Goal: Task Accomplishment & Management: Manage account settings

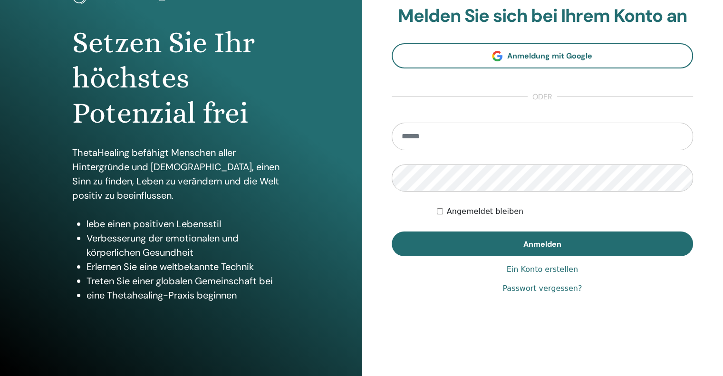
scroll to position [80, 0]
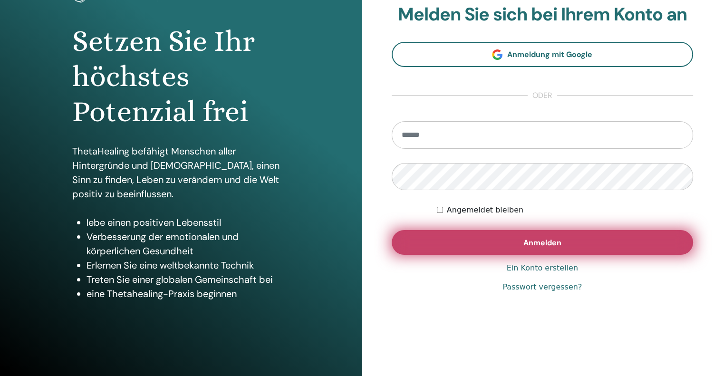
type input "**********"
click at [537, 241] on span "Anmelden" at bounding box center [542, 243] width 38 height 10
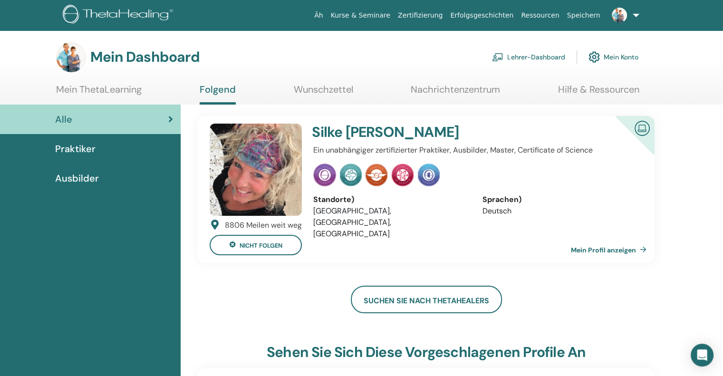
click at [525, 58] on font "Lehrer-Dashboard" at bounding box center [536, 57] width 58 height 9
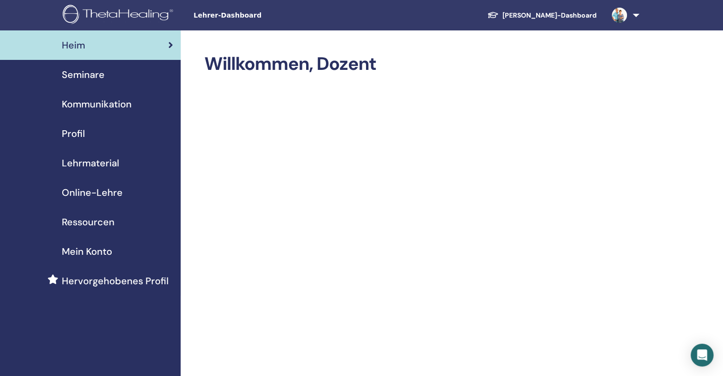
click at [89, 75] on font "Seminare" at bounding box center [83, 74] width 43 height 12
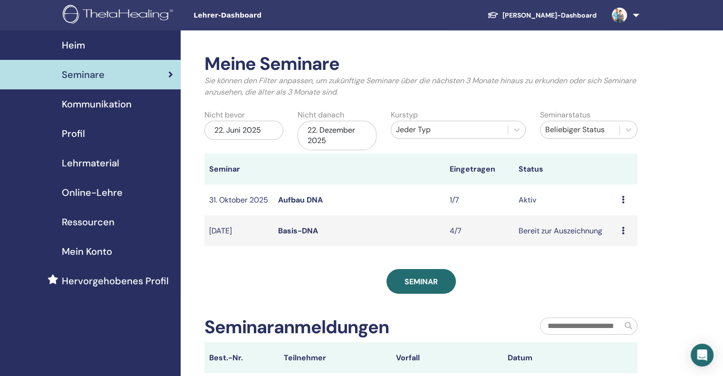
click at [623, 199] on icon at bounding box center [622, 200] width 3 height 8
click at [607, 249] on font "Absagen" at bounding box center [613, 250] width 31 height 10
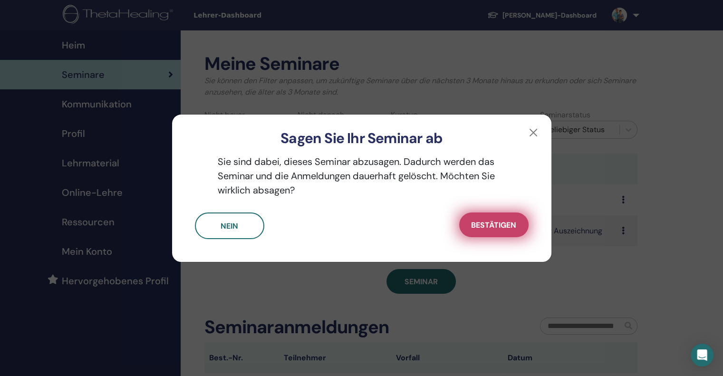
click at [492, 228] on font "Bestätigen" at bounding box center [493, 225] width 45 height 10
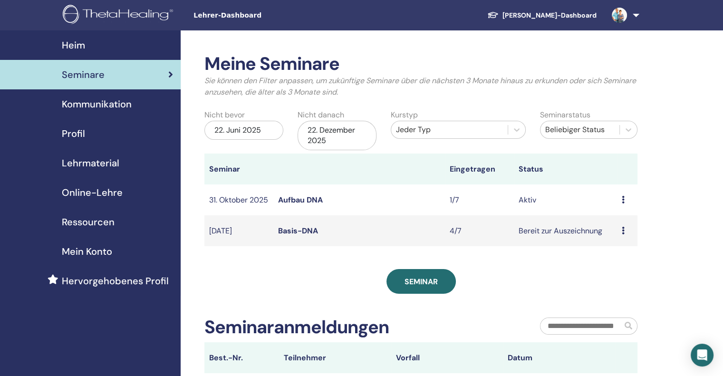
click at [623, 200] on icon at bounding box center [622, 200] width 3 height 8
click at [615, 249] on font "Absagen" at bounding box center [613, 251] width 31 height 10
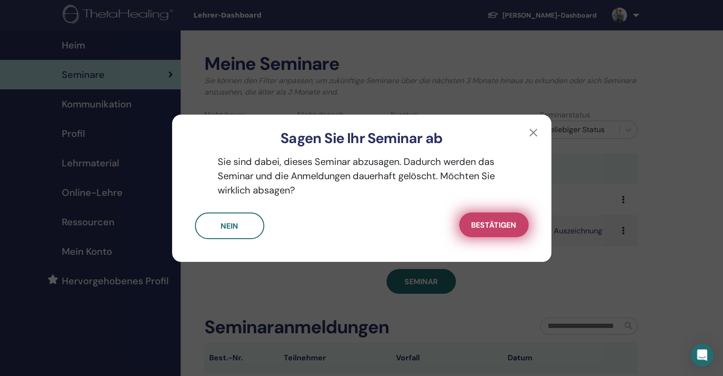
click at [523, 231] on button "Bestätigen" at bounding box center [493, 224] width 69 height 25
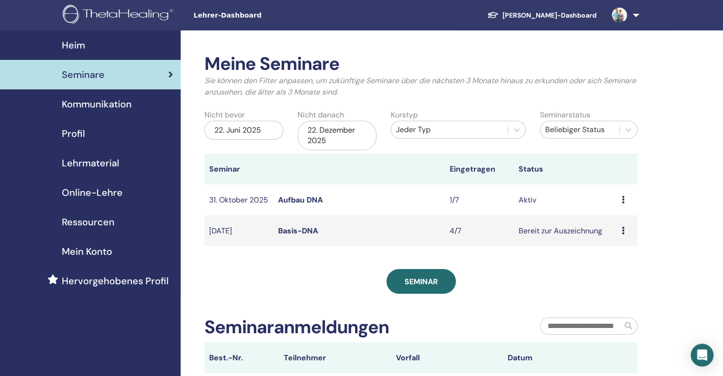
drag, startPoint x: 623, startPoint y: 201, endPoint x: 408, endPoint y: 202, distance: 215.2
click at [407, 203] on td "Aufbau DNA" at bounding box center [359, 199] width 172 height 31
click at [623, 200] on icon at bounding box center [622, 200] width 3 height 8
click at [615, 220] on font "Bearbeiten" at bounding box center [618, 222] width 38 height 10
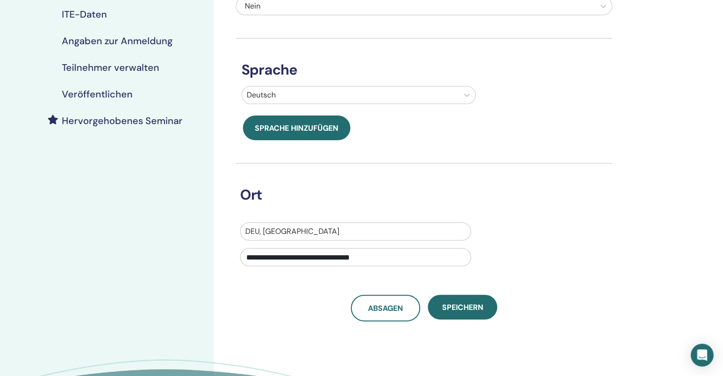
scroll to position [190, 0]
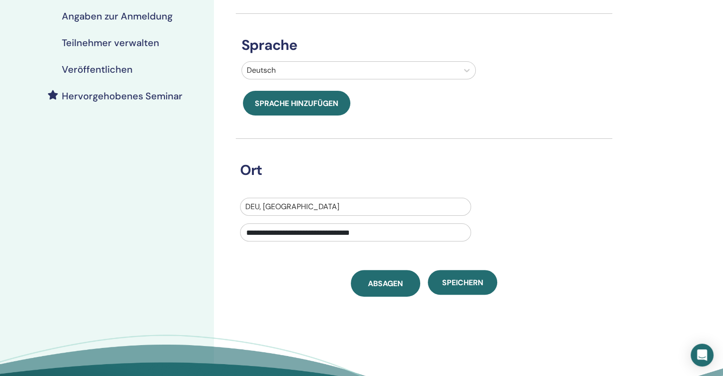
click at [371, 286] on font "Absagen" at bounding box center [385, 283] width 35 height 10
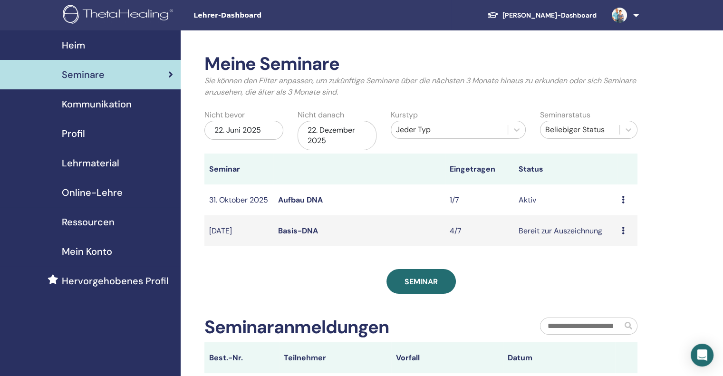
click at [291, 202] on font "Aufbau DNA" at bounding box center [300, 200] width 45 height 10
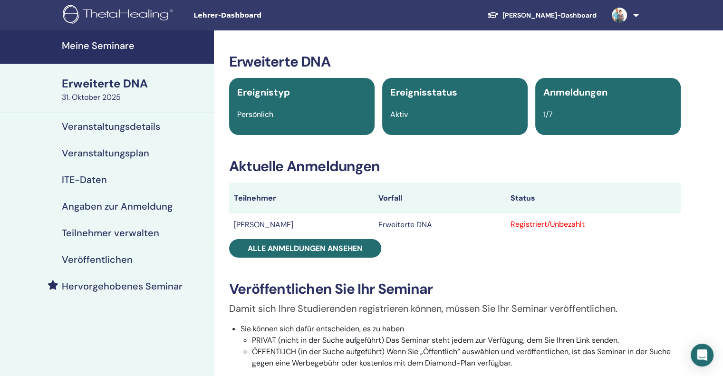
click at [124, 124] on font "Veranstaltungsdetails" at bounding box center [111, 126] width 98 height 12
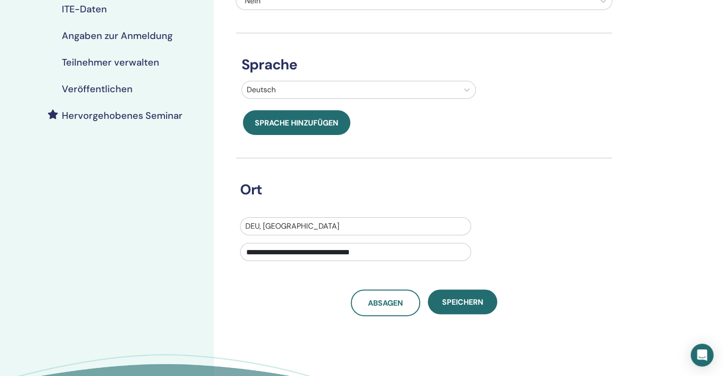
scroll to position [190, 0]
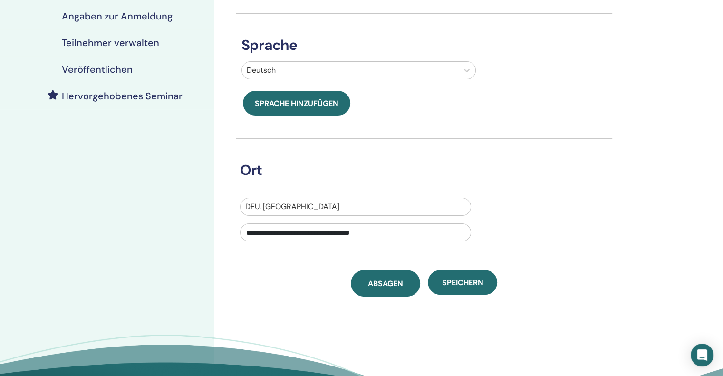
click at [395, 284] on font "Absagen" at bounding box center [385, 283] width 35 height 10
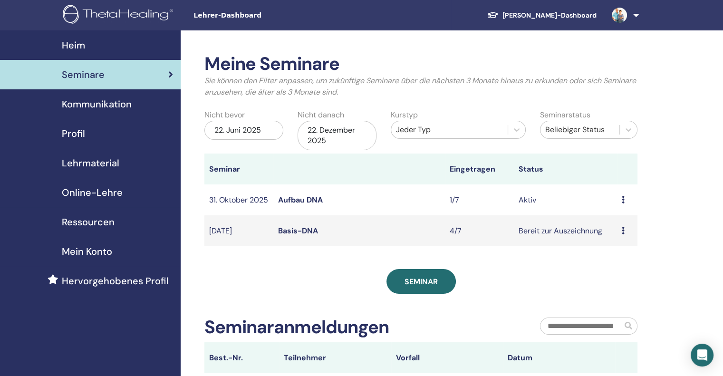
click at [622, 201] on icon at bounding box center [622, 200] width 3 height 8
click at [295, 202] on font "Aufbau DNA" at bounding box center [300, 200] width 45 height 10
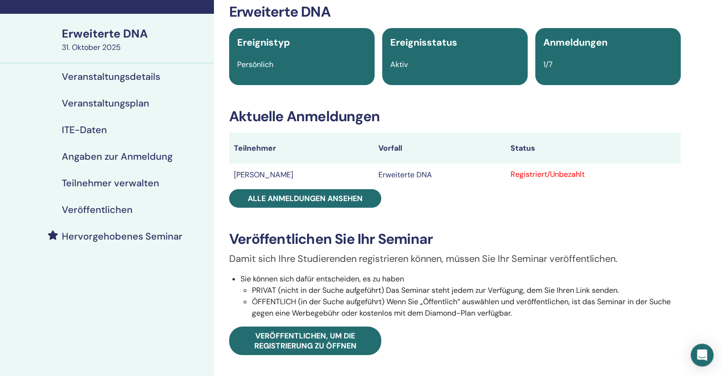
scroll to position [48, 0]
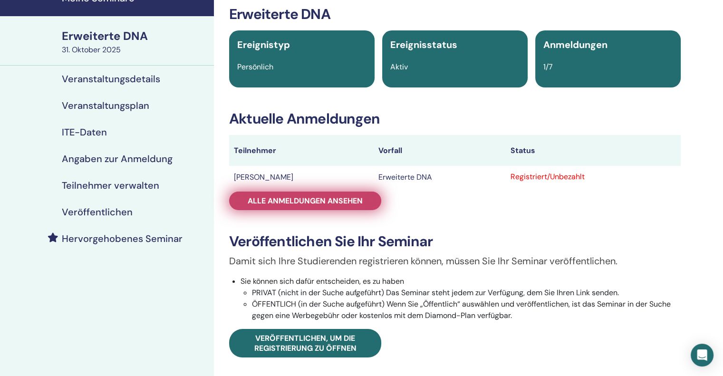
click at [258, 203] on font "Alle Anmeldungen ansehen" at bounding box center [305, 201] width 115 height 10
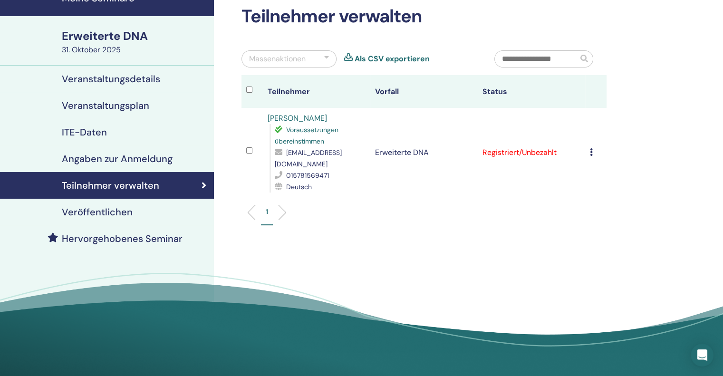
click at [591, 148] on icon at bounding box center [591, 152] width 3 height 8
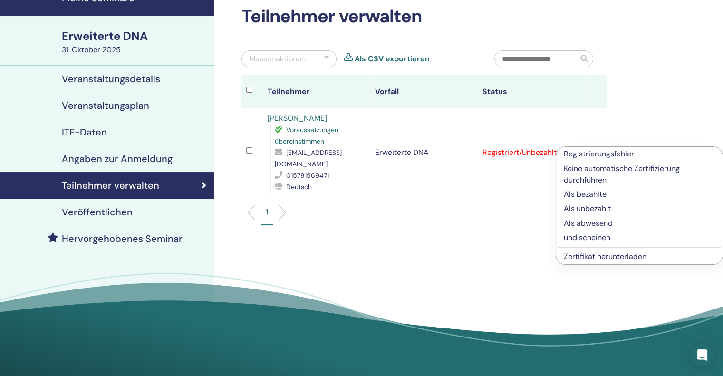
click at [584, 171] on font "Keine automatische Zertifizierung durchführen" at bounding box center [621, 173] width 116 height 21
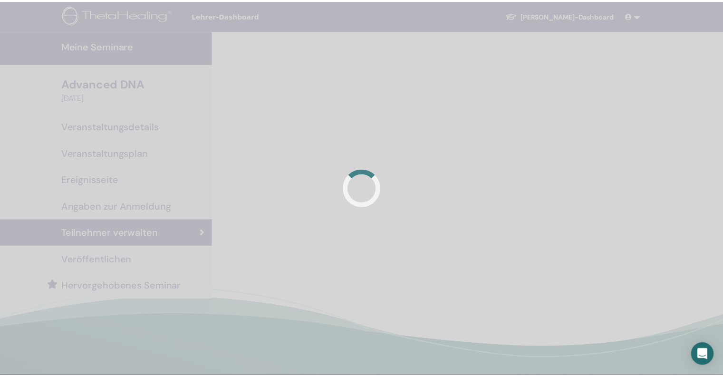
scroll to position [48, 0]
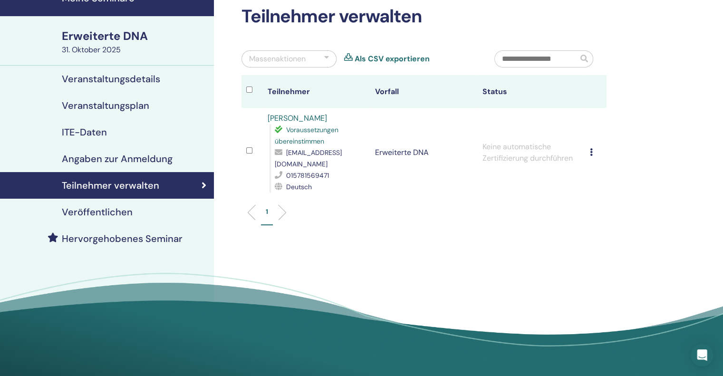
click at [590, 148] on icon at bounding box center [591, 152] width 3 height 8
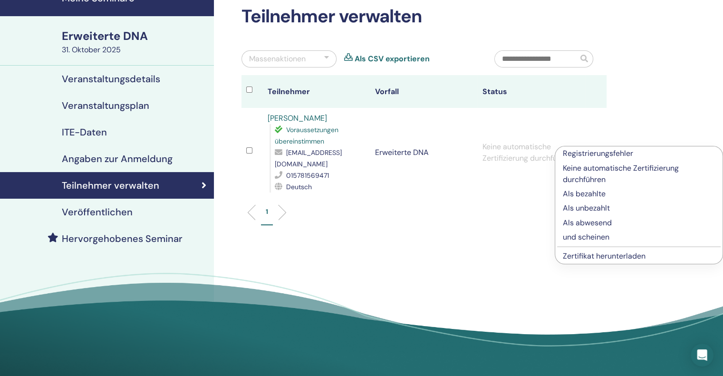
click at [452, 169] on td "Erweiterte DNA" at bounding box center [423, 152] width 107 height 89
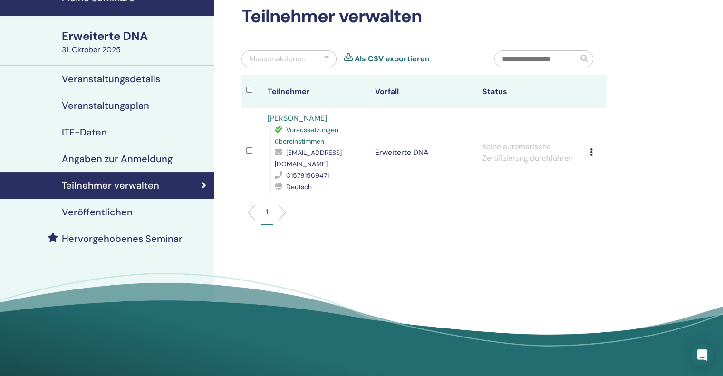
click at [93, 74] on font "Veranstaltungsdetails" at bounding box center [111, 79] width 98 height 12
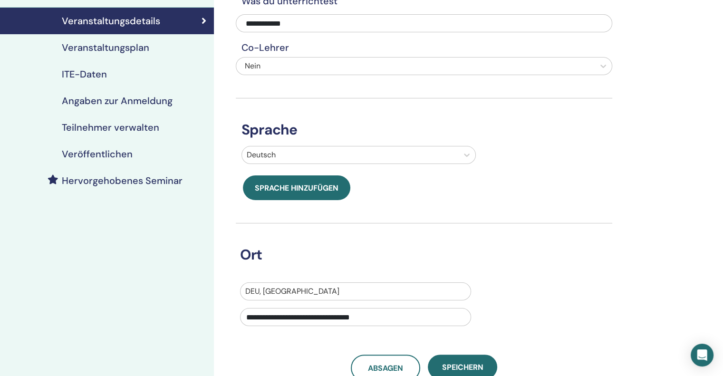
scroll to position [238, 0]
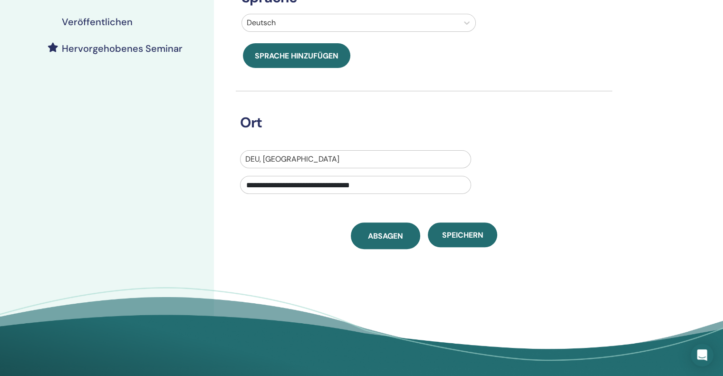
click at [377, 239] on font "Absagen" at bounding box center [385, 236] width 35 height 10
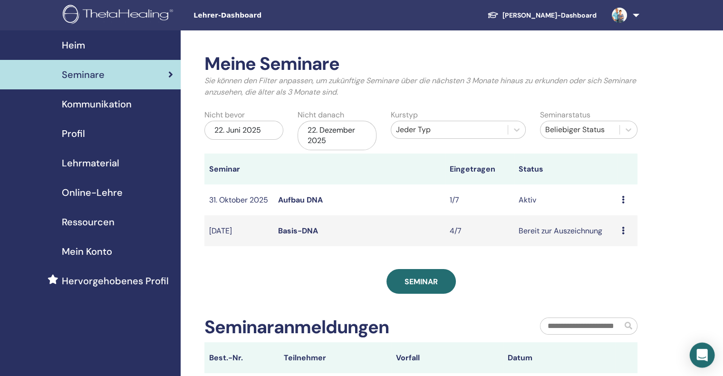
click at [702, 357] on icon "Öffnen Sie den Intercom Messenger" at bounding box center [701, 355] width 11 height 12
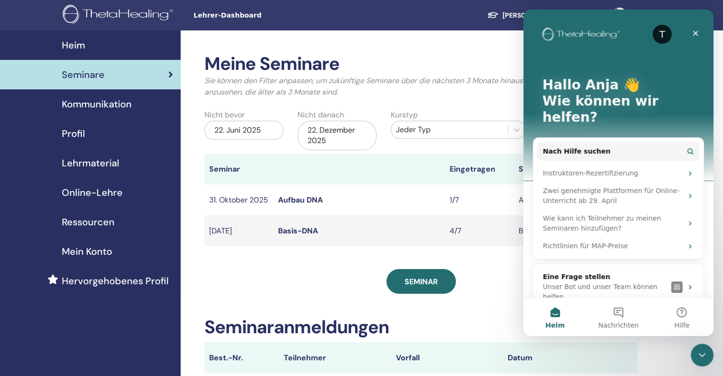
click at [346, 171] on th at bounding box center [359, 168] width 172 height 31
click at [696, 34] on icon "Schließen" at bounding box center [695, 33] width 5 height 5
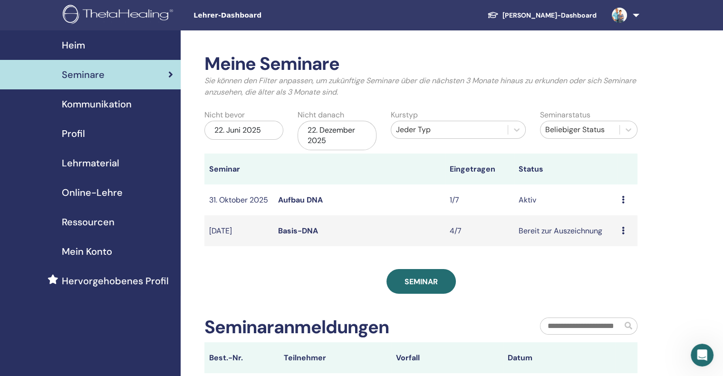
click at [302, 204] on font "Aufbau DNA" at bounding box center [300, 200] width 45 height 10
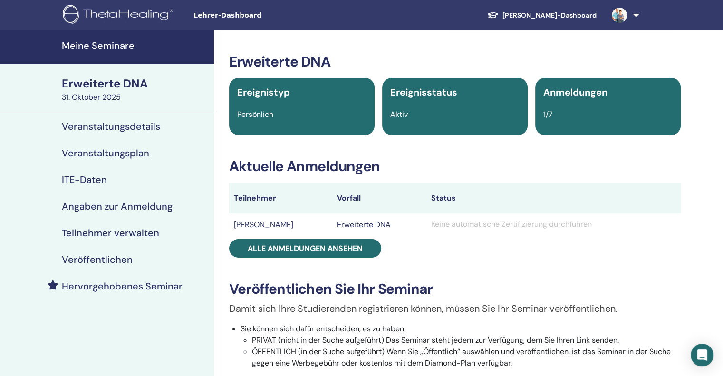
click at [68, 124] on font "Veranstaltungsdetails" at bounding box center [111, 126] width 98 height 12
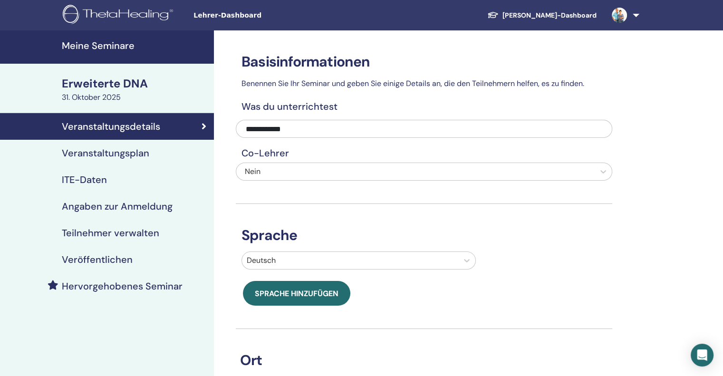
click at [123, 150] on font "Veranstaltungsplan" at bounding box center [105, 153] width 87 height 12
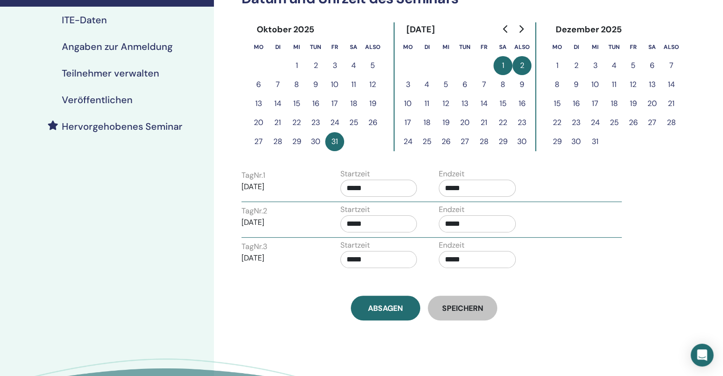
scroll to position [238, 0]
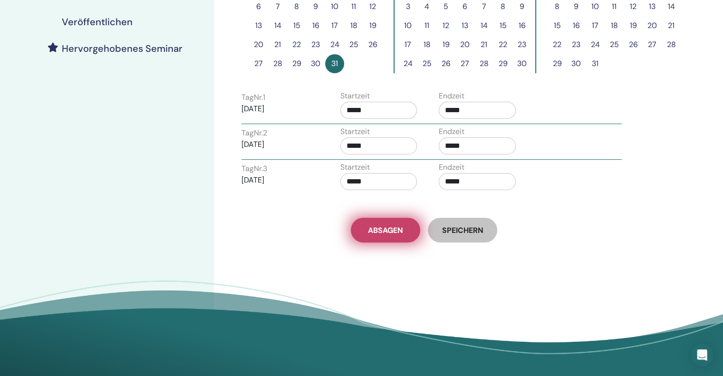
click at [380, 234] on link "Absagen" at bounding box center [385, 230] width 69 height 25
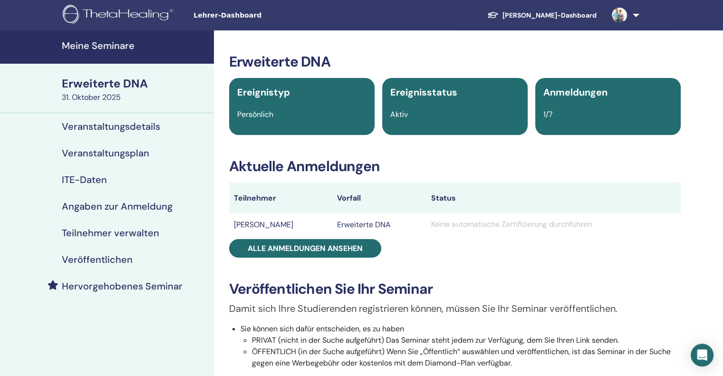
click at [81, 177] on font "ITE-Daten" at bounding box center [84, 179] width 45 height 12
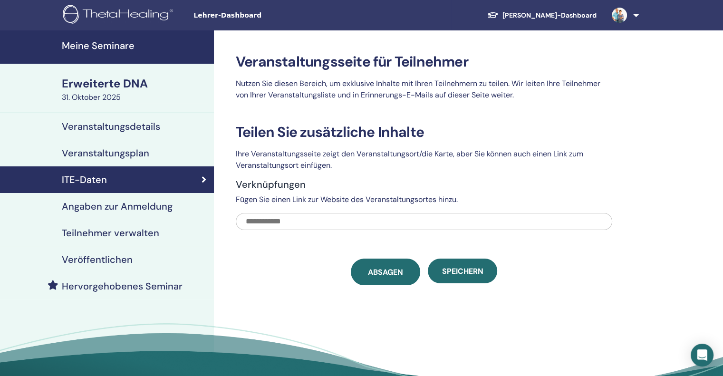
click at [391, 272] on font "Absagen" at bounding box center [385, 272] width 35 height 10
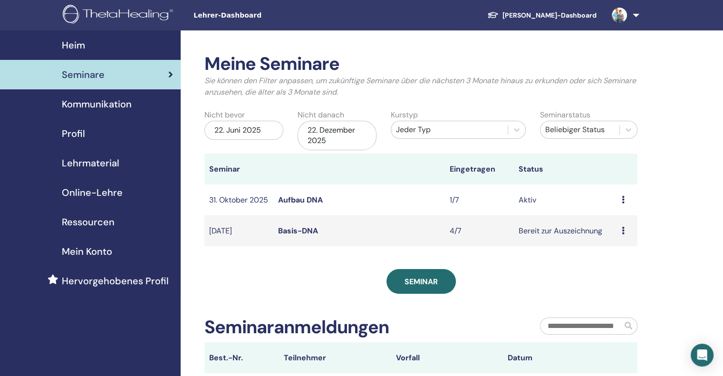
click at [302, 202] on font "Aufbau DNA" at bounding box center [300, 200] width 45 height 10
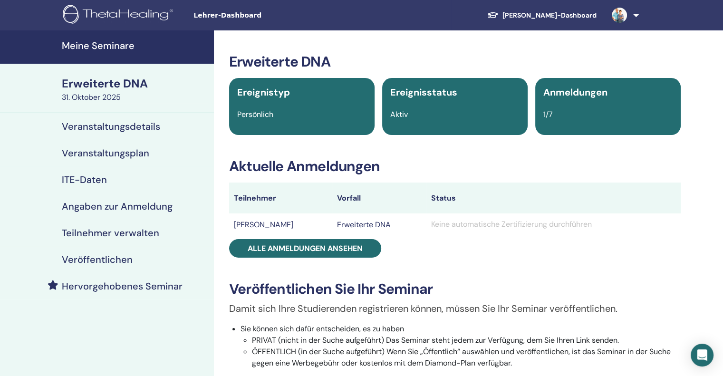
click at [97, 201] on font "Angaben zur Anmeldung" at bounding box center [117, 206] width 111 height 12
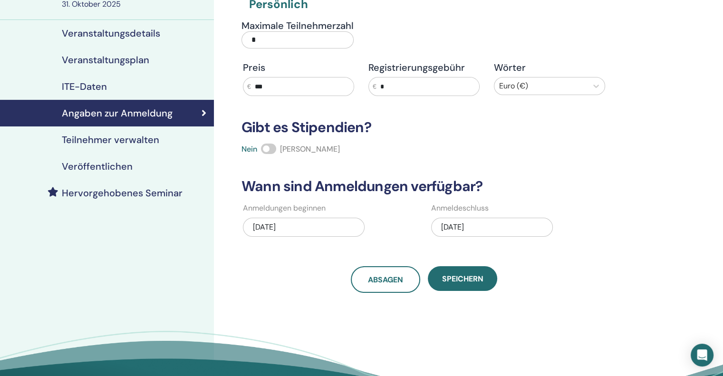
scroll to position [95, 0]
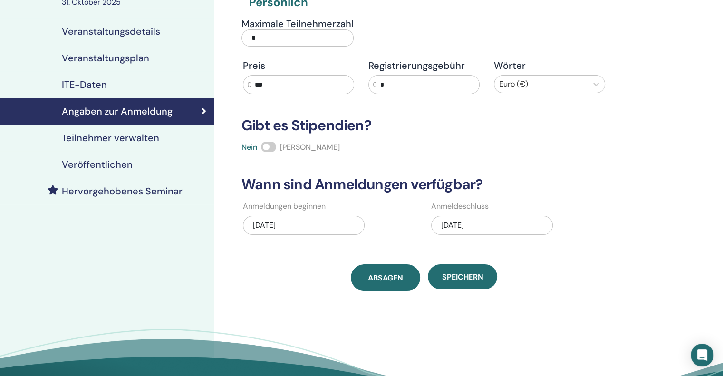
click at [382, 275] on font "Absagen" at bounding box center [385, 278] width 35 height 10
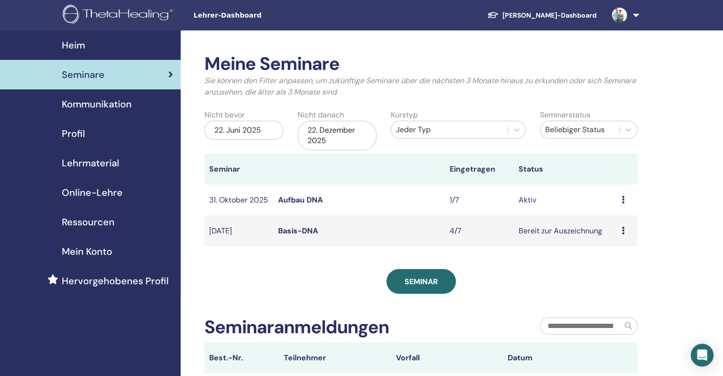
click at [296, 199] on font "Aufbau DNA" at bounding box center [300, 200] width 45 height 10
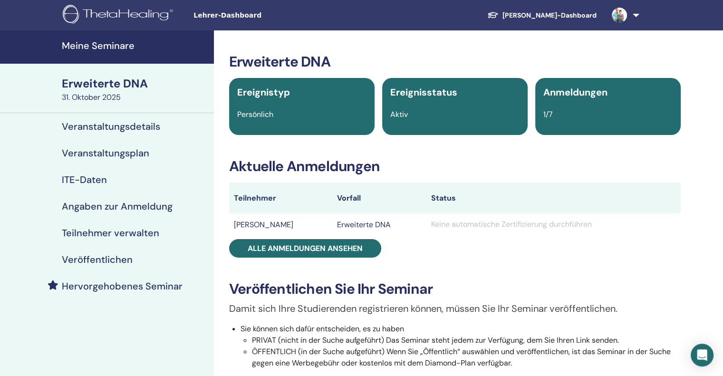
click at [86, 227] on font "Teilnehmer verwalten" at bounding box center [110, 233] width 97 height 12
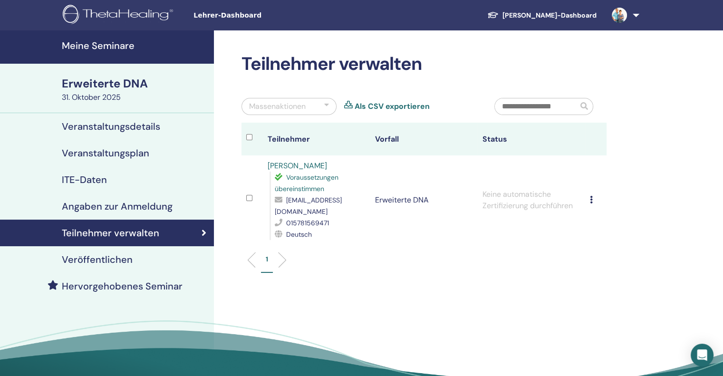
click at [324, 104] on div at bounding box center [326, 106] width 5 height 11
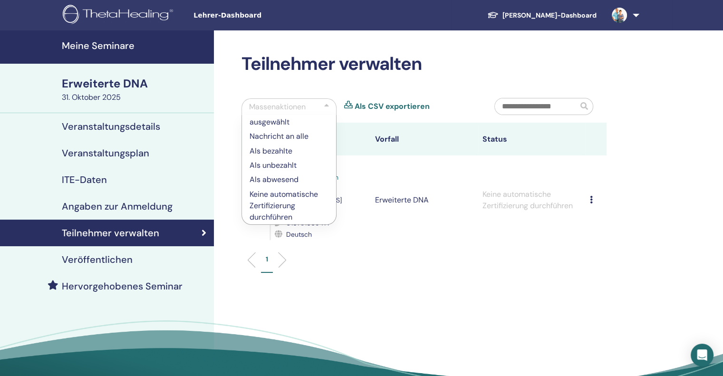
click at [310, 294] on div "Teilnehmer verwalten Massenaktionen ausgewählt Nachricht an alle Als bezahlte A…" at bounding box center [455, 222] width 482 height 385
click at [68, 124] on font "Veranstaltungsdetails" at bounding box center [111, 126] width 98 height 12
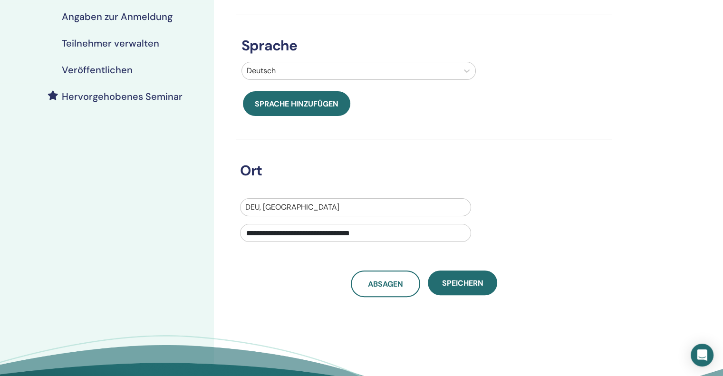
scroll to position [190, 0]
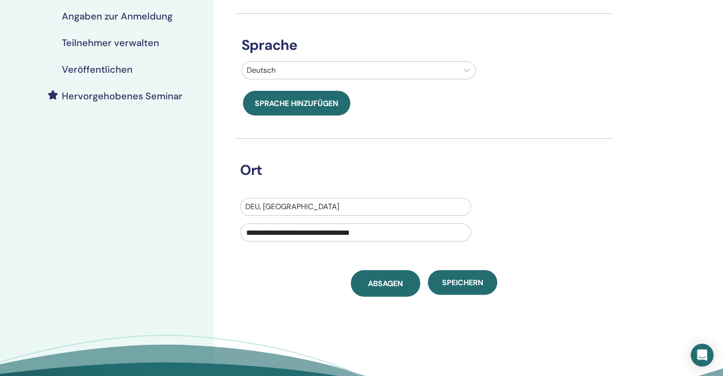
click at [384, 288] on link "Absagen" at bounding box center [385, 283] width 69 height 27
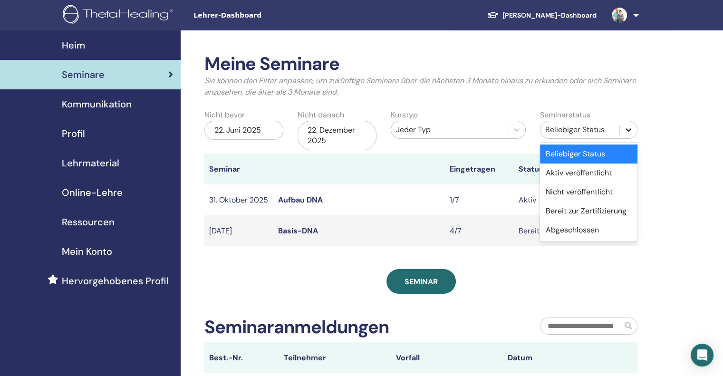
click at [625, 128] on icon at bounding box center [628, 130] width 10 height 10
click at [546, 230] on font "Ab" at bounding box center [550, 230] width 10 height 10
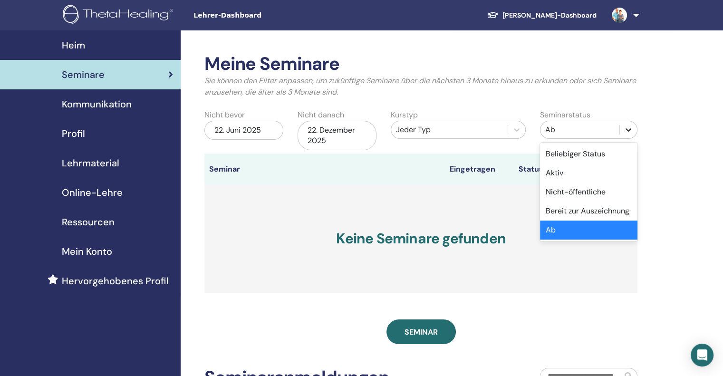
click at [629, 128] on icon at bounding box center [628, 130] width 10 height 10
click at [575, 152] on font "Beliebiger Status" at bounding box center [574, 154] width 59 height 10
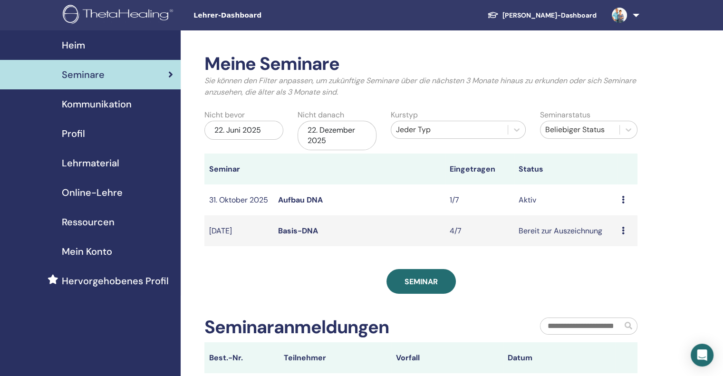
click at [301, 200] on font "Aufbau DNA" at bounding box center [300, 200] width 45 height 10
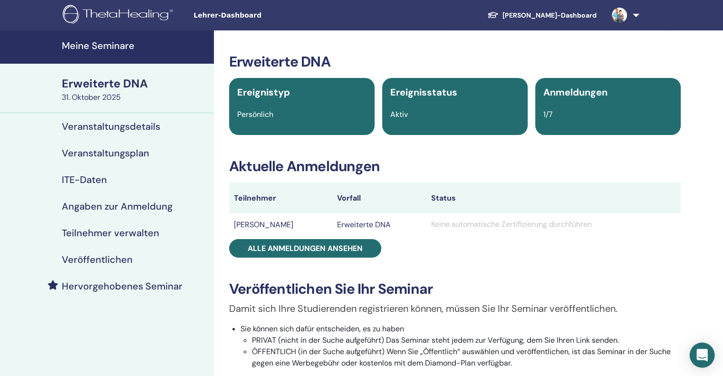
click at [701, 354] on icon "Öffnen Sie den Intercom Messenger" at bounding box center [701, 355] width 11 height 12
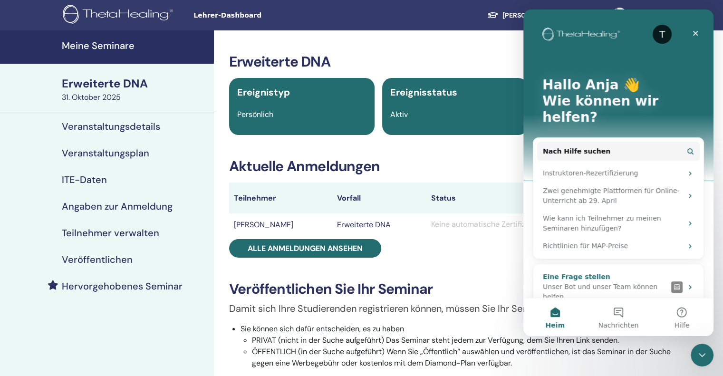
click at [565, 273] on font "Eine Frage stellen" at bounding box center [576, 277] width 67 height 8
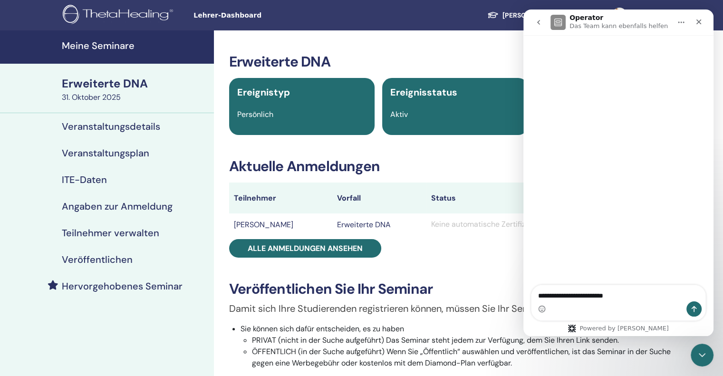
type textarea "**********"
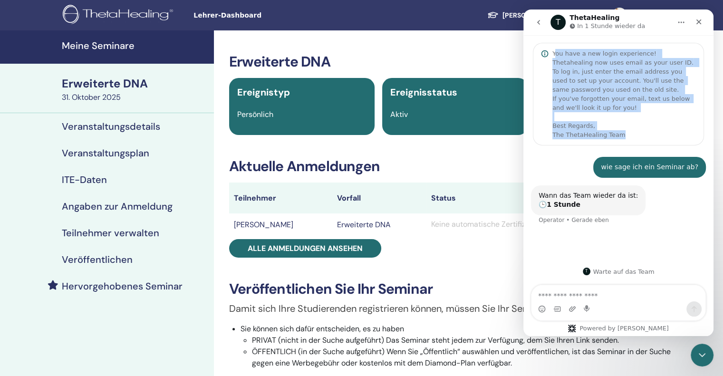
drag, startPoint x: 553, startPoint y: 52, endPoint x: 622, endPoint y: 133, distance: 105.8
click at [622, 133] on div "You have a new login experience! Thetahealing now uses email as your user ID. T…" at bounding box center [623, 94] width 143 height 90
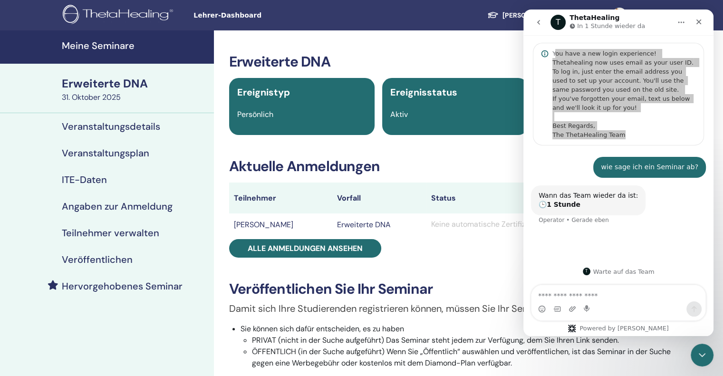
click at [458, 145] on div "Erweiterte DNA Ereignistyp Persönlich Ereignisstatus Aktiv Anmeldungen 1/7 Aktu…" at bounding box center [454, 326] width 470 height 547
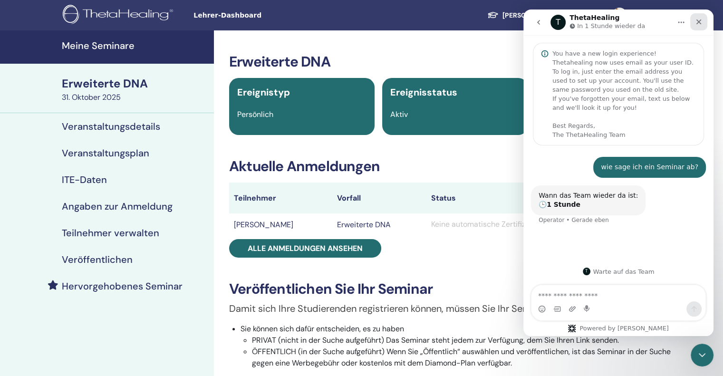
click at [698, 21] on icon "Schließen" at bounding box center [698, 21] width 5 height 5
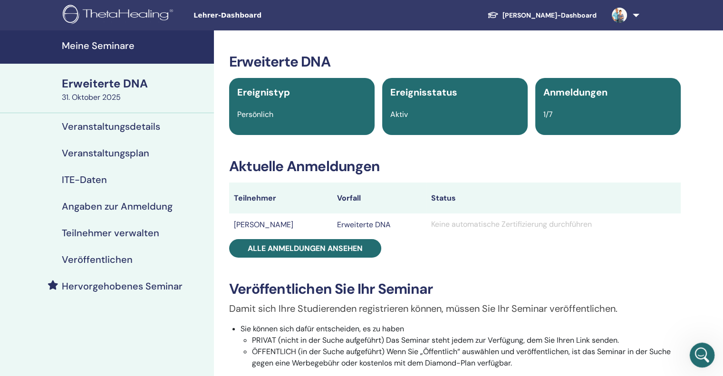
click at [695, 352] on icon "Intercom-Nachrichtendienst öffnen" at bounding box center [701, 354] width 16 height 16
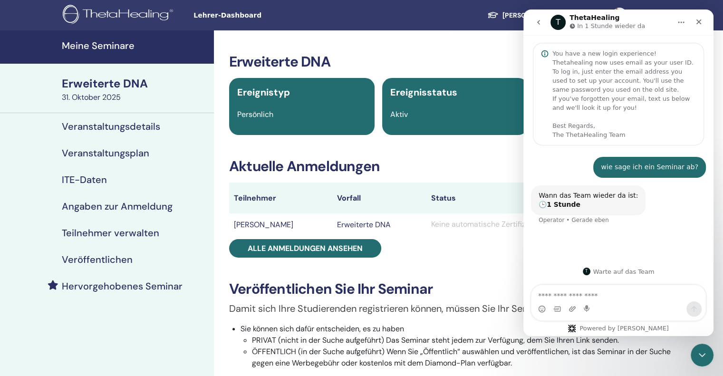
click at [451, 261] on div "Erweiterte DNA Ereignistyp Persönlich Ereignisstatus Aktiv Anmeldungen 1/7 Aktu…" at bounding box center [454, 326] width 470 height 547
click at [699, 20] on icon "Schließen" at bounding box center [698, 21] width 5 height 5
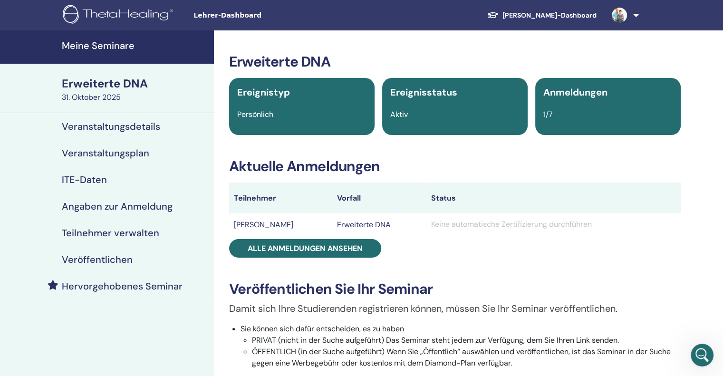
click at [118, 126] on font "Veranstaltungsdetails" at bounding box center [111, 126] width 98 height 12
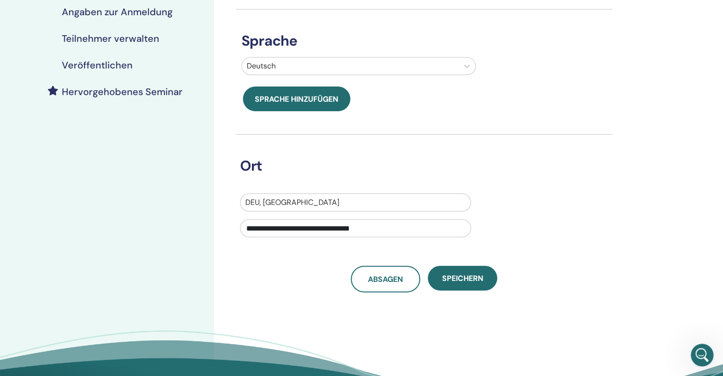
scroll to position [285, 0]
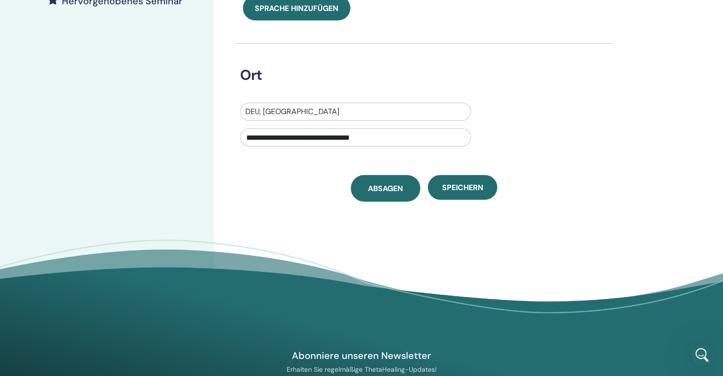
click at [368, 188] on font "Absagen" at bounding box center [385, 188] width 35 height 10
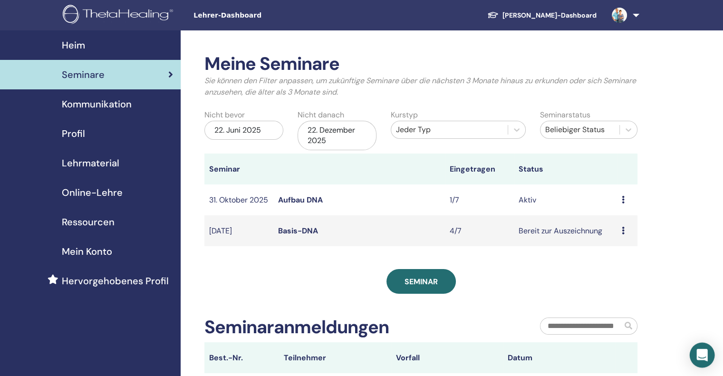
click at [703, 356] on icon "Öffnen Sie den Intercom Messenger" at bounding box center [701, 355] width 11 height 12
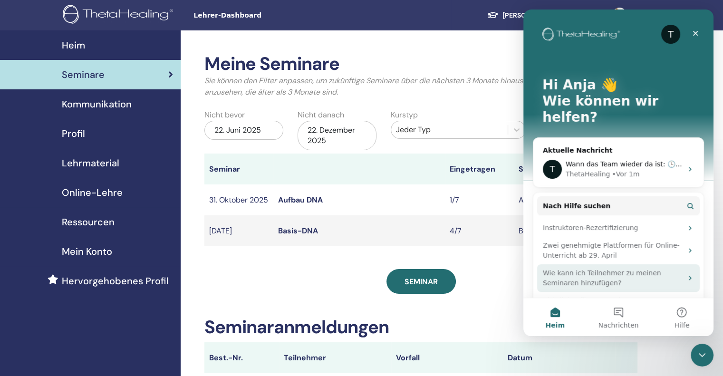
scroll to position [4, 0]
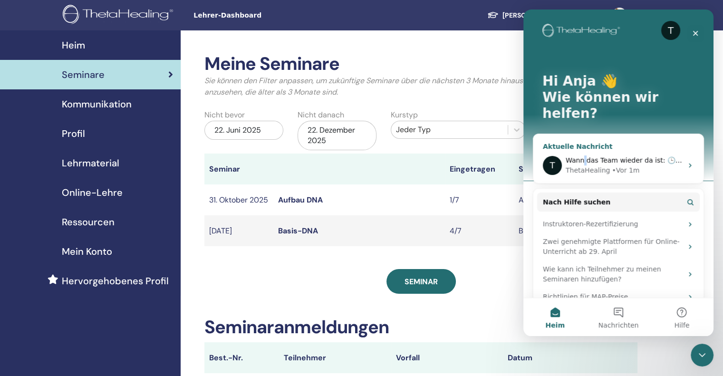
click at [583, 156] on span "Wann das Team wieder da ist: 🕒 1 Stunde" at bounding box center [636, 160] width 142 height 8
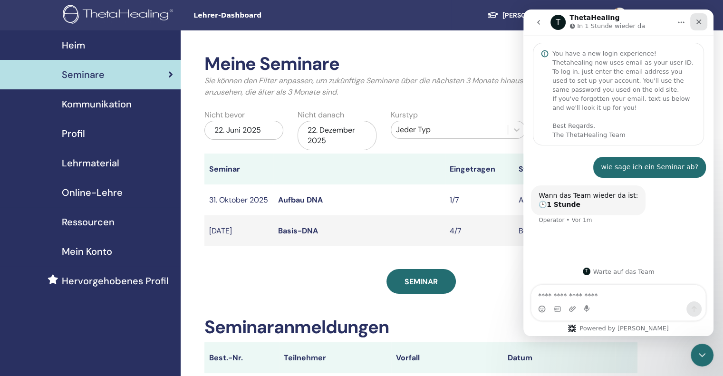
click at [698, 20] on icon "Schließen" at bounding box center [699, 22] width 8 height 8
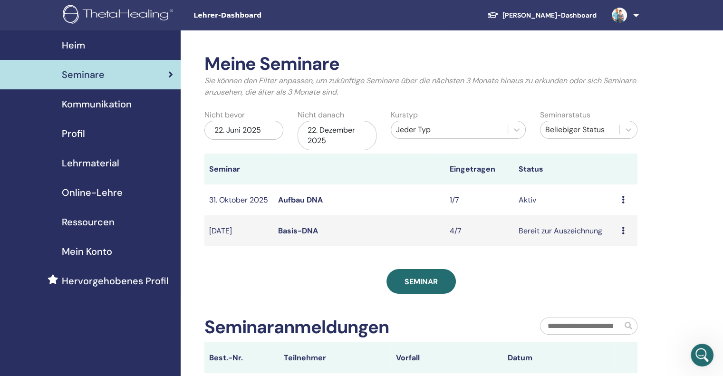
scroll to position [0, 0]
click at [550, 11] on font "[PERSON_NAME]-Dashboard" at bounding box center [549, 15] width 94 height 9
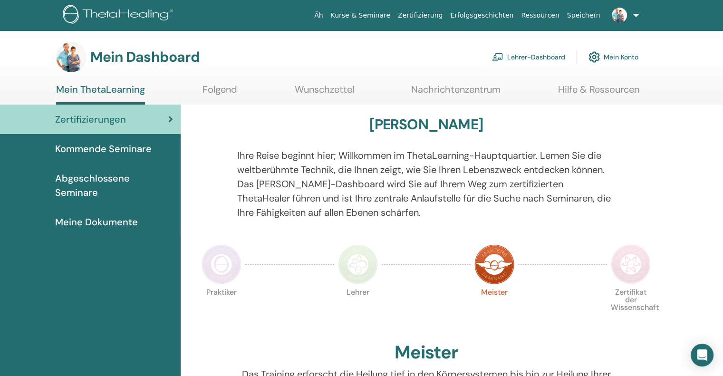
click at [528, 59] on font "Lehrer-Dashboard" at bounding box center [536, 57] width 58 height 9
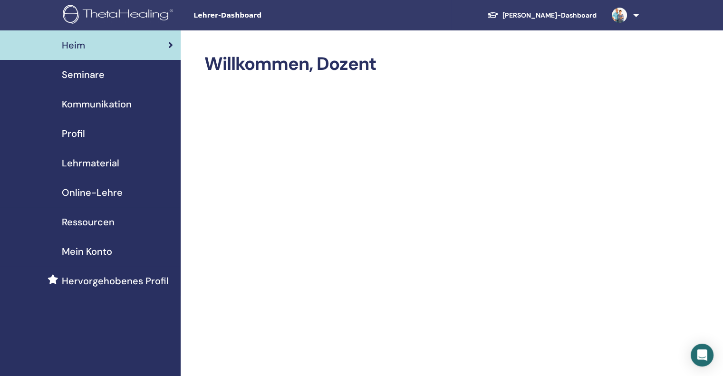
click at [81, 77] on font "Seminare" at bounding box center [83, 74] width 43 height 12
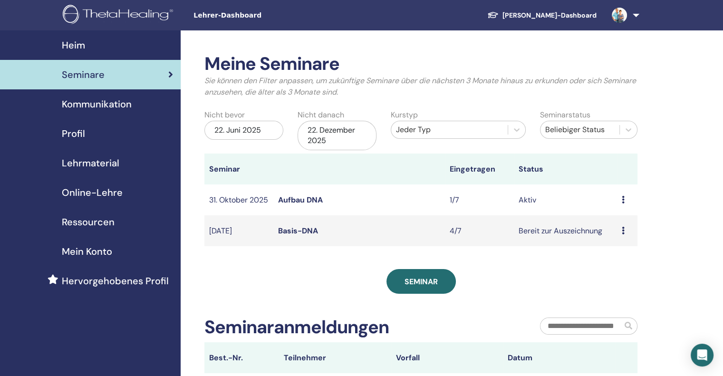
click at [310, 201] on font "Aufbau DNA" at bounding box center [300, 200] width 45 height 10
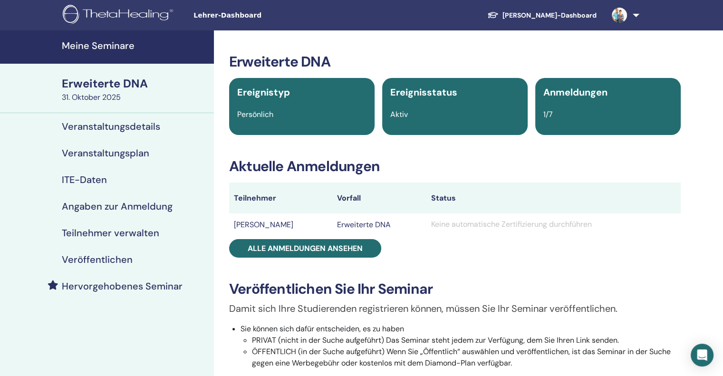
click at [337, 224] on font "Erweiterte DNA" at bounding box center [364, 224] width 54 height 10
click at [109, 230] on font "Teilnehmer verwalten" at bounding box center [110, 233] width 97 height 12
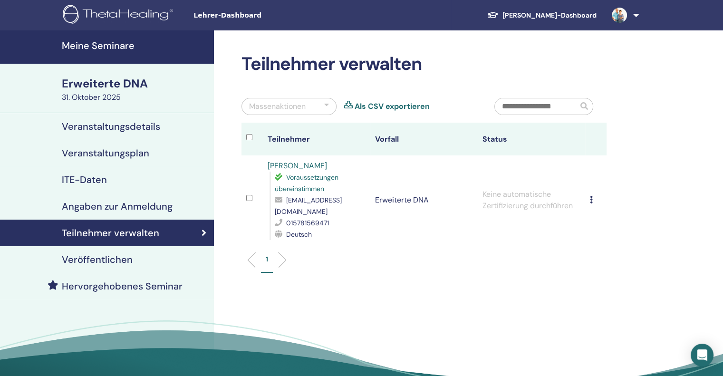
click at [588, 192] on td "Registrierungsfehler Keine automatische Zertifizierung durchführen Als bezahlte…" at bounding box center [595, 199] width 21 height 89
click at [592, 194] on div "Registrierungsfehler Keine automatische Zertifizierung durchführen Als bezahlte…" at bounding box center [596, 199] width 12 height 11
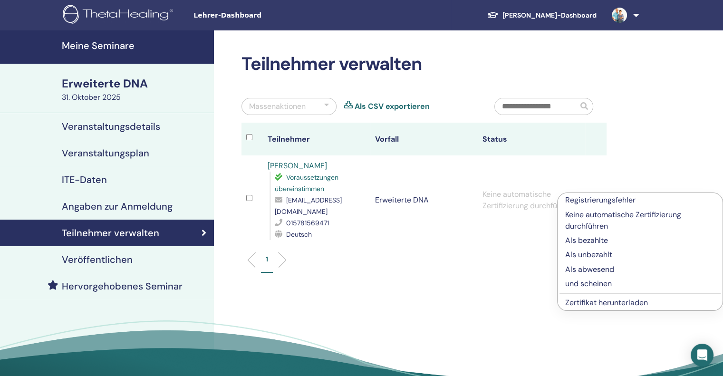
click at [578, 271] on font "Als abwesend" at bounding box center [589, 269] width 49 height 10
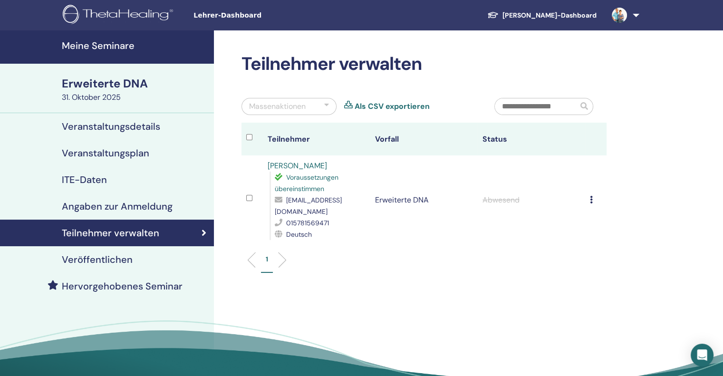
click at [142, 124] on font "Veranstaltungsdetails" at bounding box center [111, 126] width 98 height 12
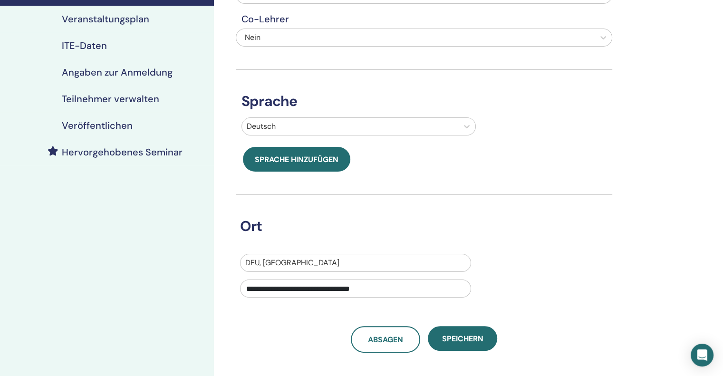
scroll to position [190, 0]
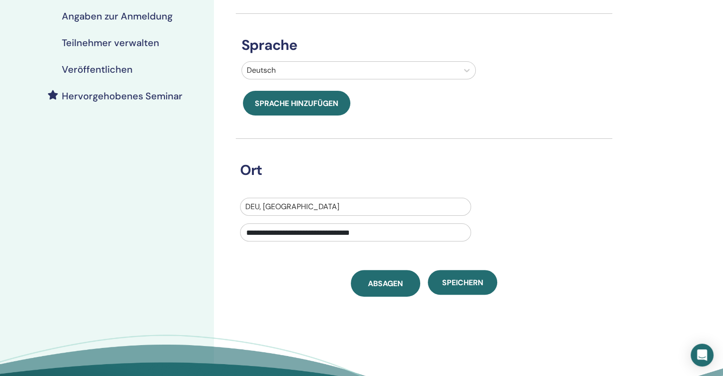
click at [378, 279] on font "Absagen" at bounding box center [385, 283] width 35 height 10
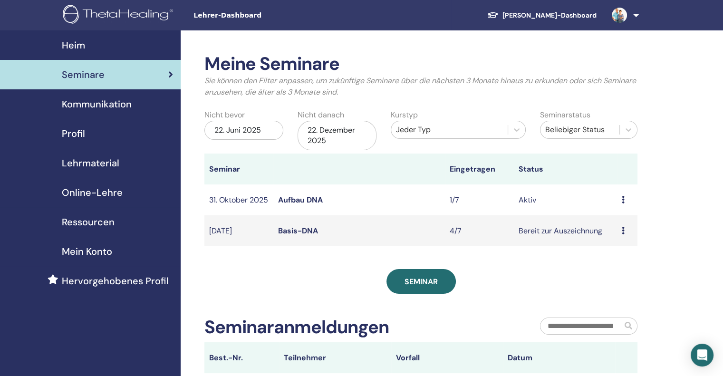
click at [621, 200] on icon at bounding box center [622, 200] width 3 height 8
click at [613, 210] on font "Vorschau" at bounding box center [613, 208] width 33 height 10
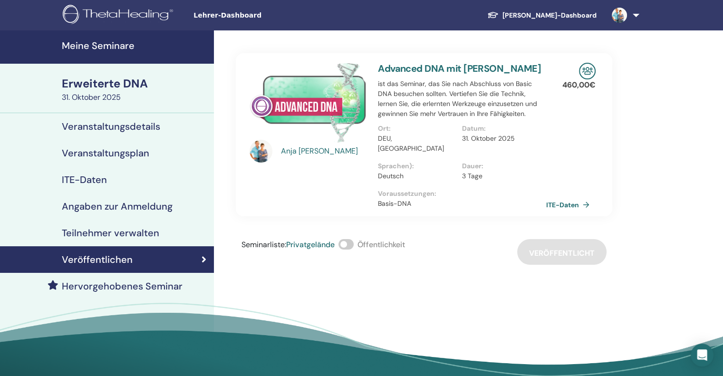
click at [144, 207] on font "Angaben zur Anmeldung" at bounding box center [117, 206] width 111 height 12
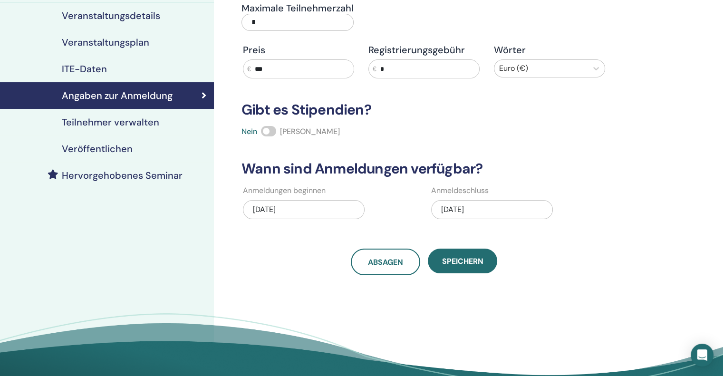
scroll to position [143, 0]
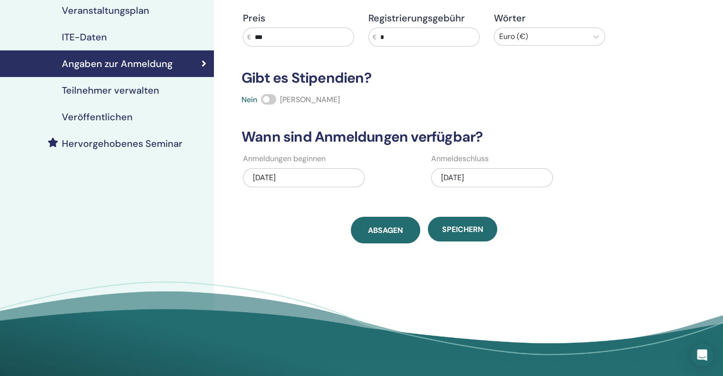
click at [386, 233] on font "Absagen" at bounding box center [385, 230] width 35 height 10
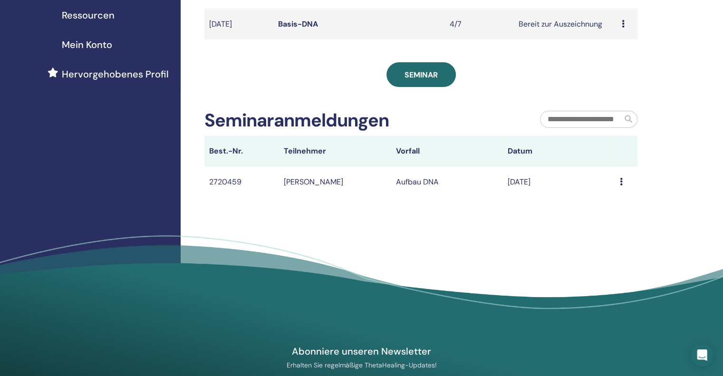
scroll to position [238, 0]
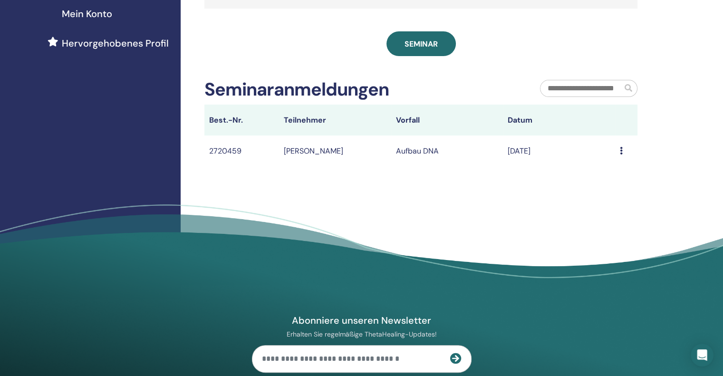
click at [620, 155] on td "Nachricht" at bounding box center [626, 150] width 22 height 31
click at [620, 154] on icon at bounding box center [621, 151] width 3 height 8
click at [620, 155] on li "Nachricht" at bounding box center [601, 162] width 49 height 14
click at [620, 154] on icon at bounding box center [621, 151] width 3 height 8
click at [607, 164] on font "Nachricht" at bounding box center [601, 162] width 34 height 10
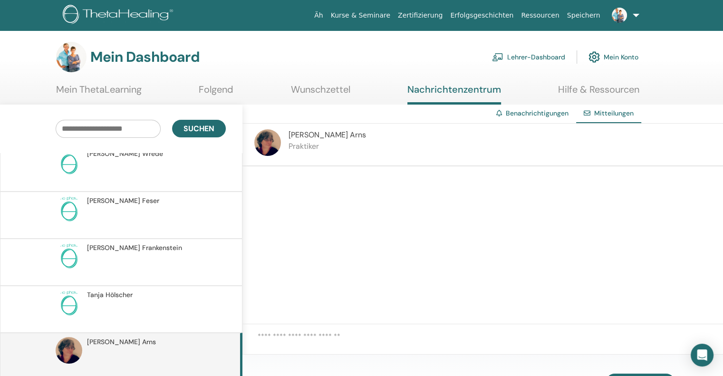
click at [296, 340] on textarea at bounding box center [490, 343] width 465 height 24
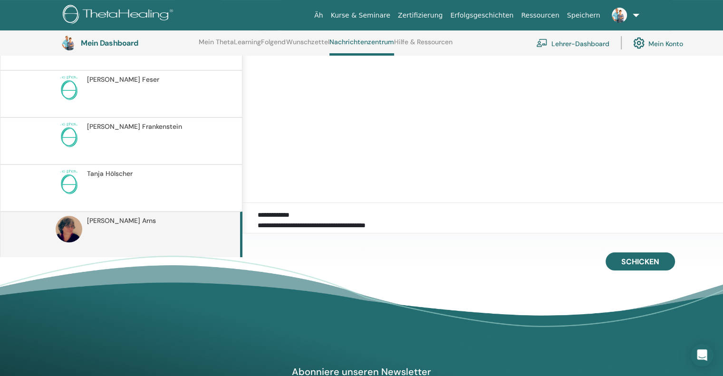
scroll to position [167, 0]
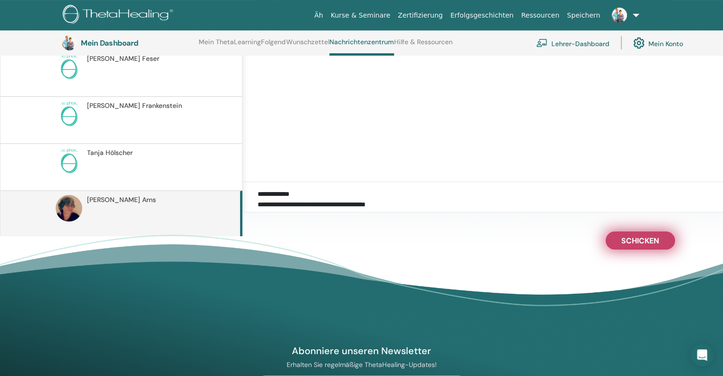
type textarea "**********"
click at [624, 242] on font "Schicken" at bounding box center [640, 241] width 38 height 10
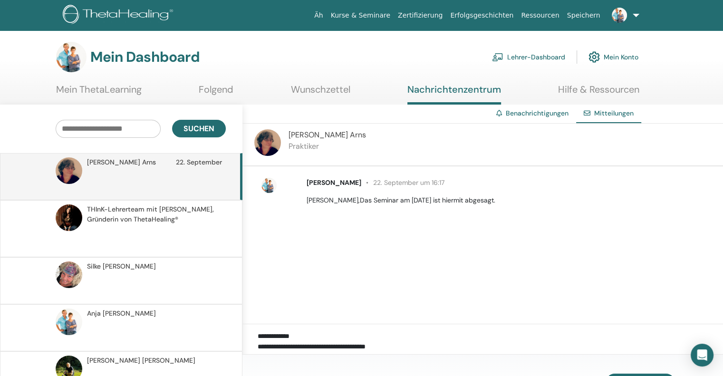
scroll to position [0, 0]
click at [592, 113] on div "Mitteilungen" at bounding box center [608, 114] width 65 height 19
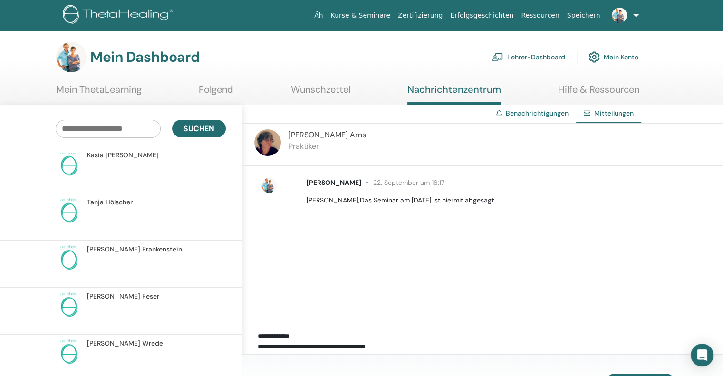
scroll to position [156, 0]
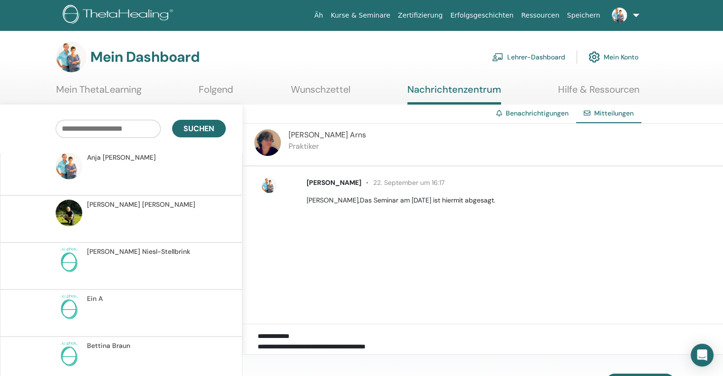
click at [518, 54] on font "Lehrer-Dashboard" at bounding box center [536, 57] width 58 height 9
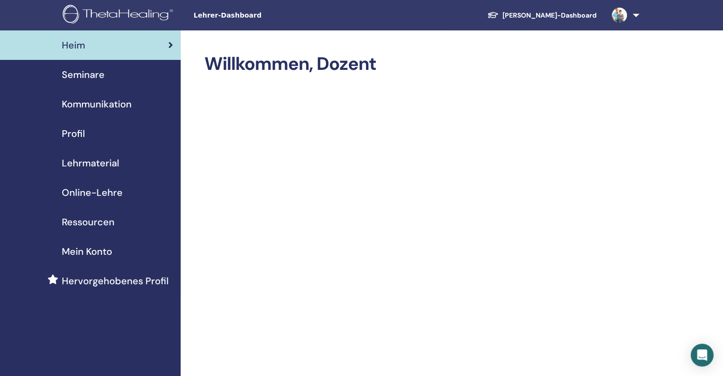
click at [91, 73] on font "Seminare" at bounding box center [83, 74] width 43 height 12
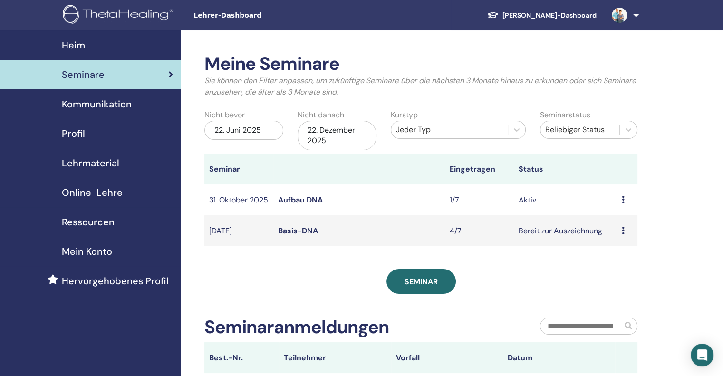
click at [621, 201] on icon at bounding box center [622, 200] width 3 height 8
click at [614, 252] on font "Absagen" at bounding box center [612, 252] width 31 height 10
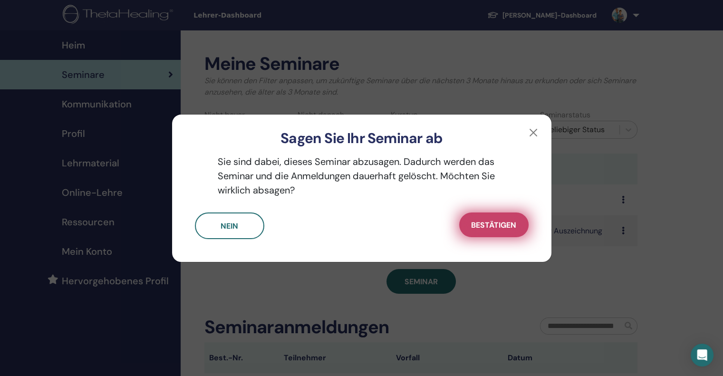
click at [502, 225] on font "Bestätigen" at bounding box center [493, 225] width 45 height 10
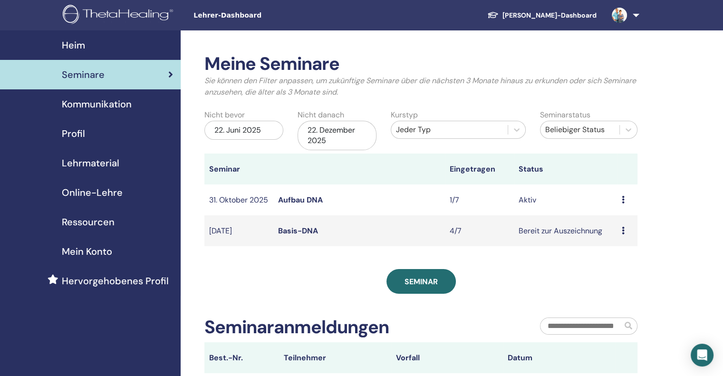
click at [304, 200] on font "Aufbau DNA" at bounding box center [300, 200] width 45 height 10
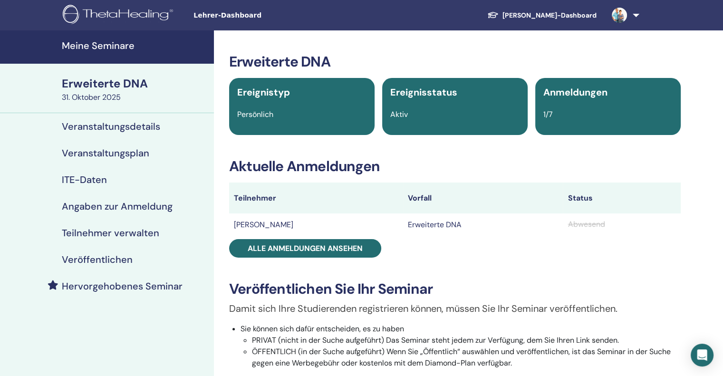
click at [91, 127] on font "Veranstaltungsdetails" at bounding box center [111, 126] width 98 height 12
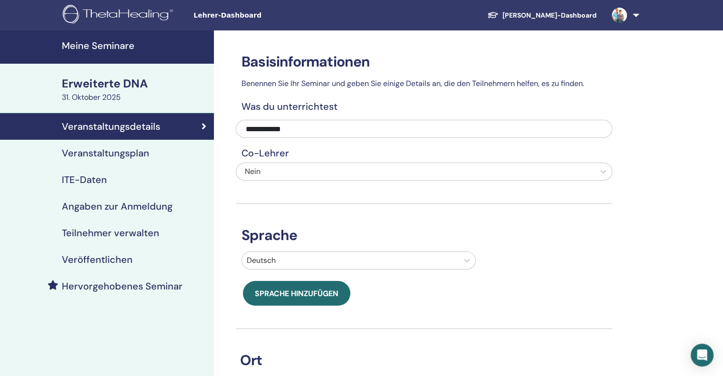
click at [91, 152] on font "Veranstaltungsplan" at bounding box center [105, 153] width 87 height 12
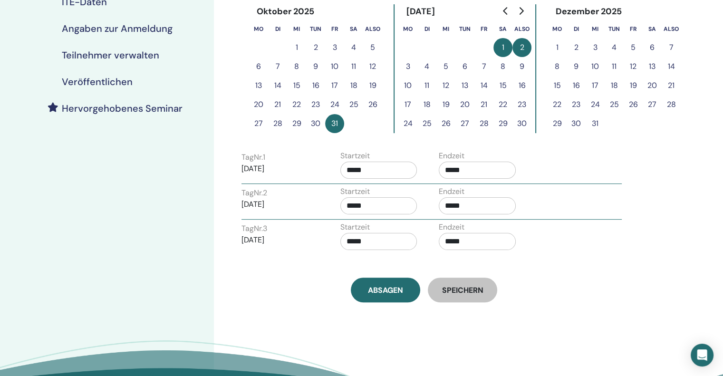
scroll to position [190, 0]
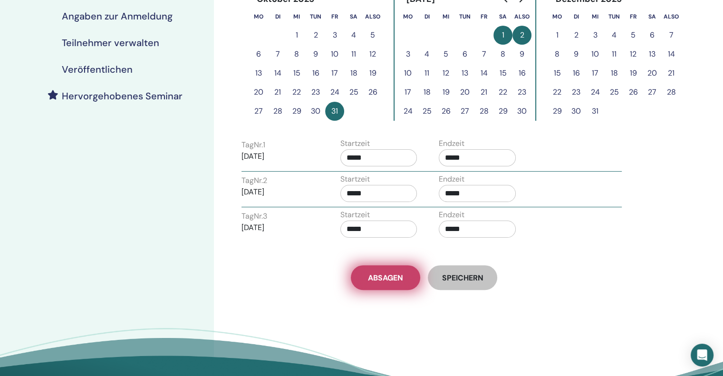
click at [365, 278] on link "Absagen" at bounding box center [385, 277] width 69 height 25
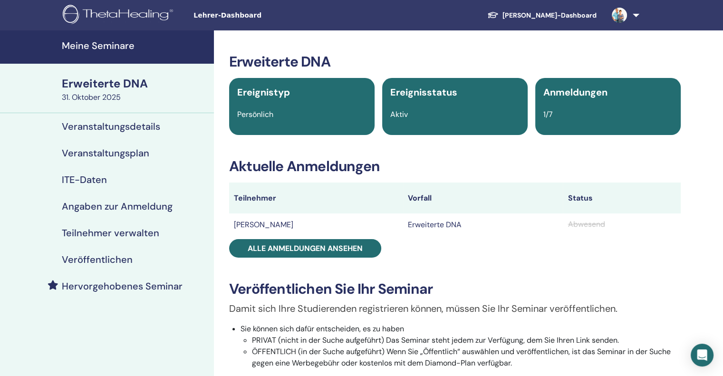
click at [112, 152] on font "Veranstaltungsplan" at bounding box center [105, 153] width 87 height 12
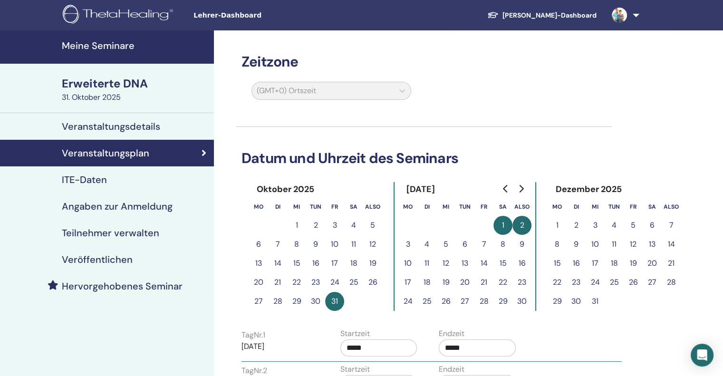
click at [97, 177] on font "ITE-Daten" at bounding box center [84, 179] width 45 height 12
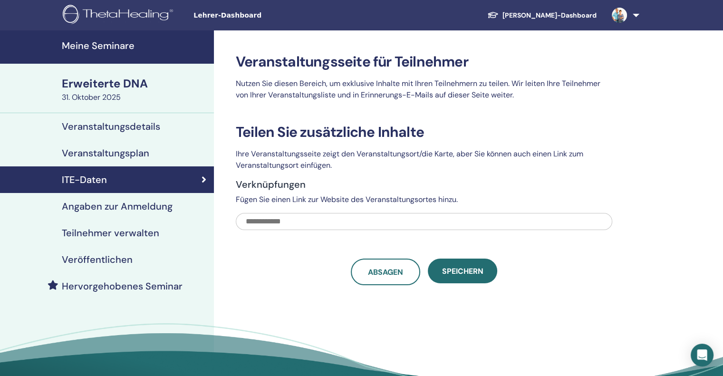
click at [105, 125] on font "Veranstaltungsdetails" at bounding box center [111, 126] width 98 height 12
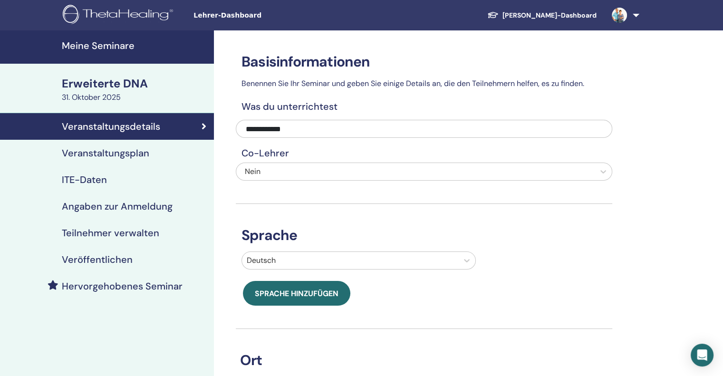
click at [101, 204] on font "Angaben zur Anmeldung" at bounding box center [117, 206] width 111 height 12
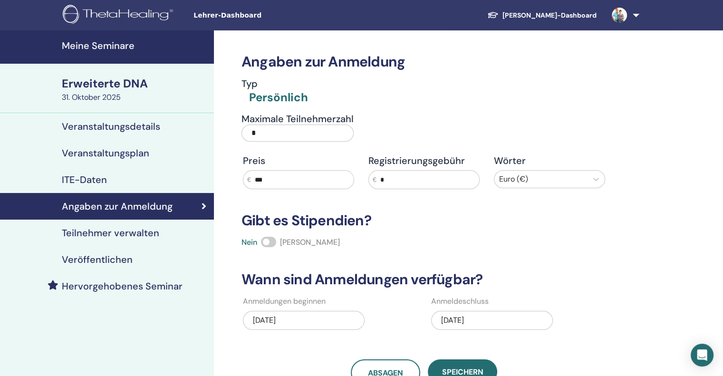
click at [100, 232] on font "Teilnehmer verwalten" at bounding box center [110, 233] width 97 height 12
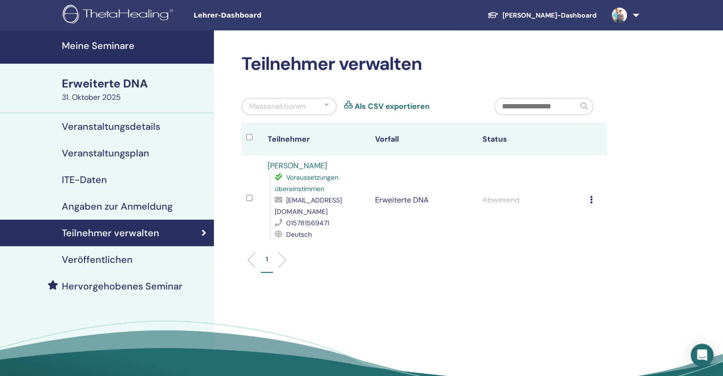
click at [591, 196] on icon at bounding box center [591, 200] width 3 height 8
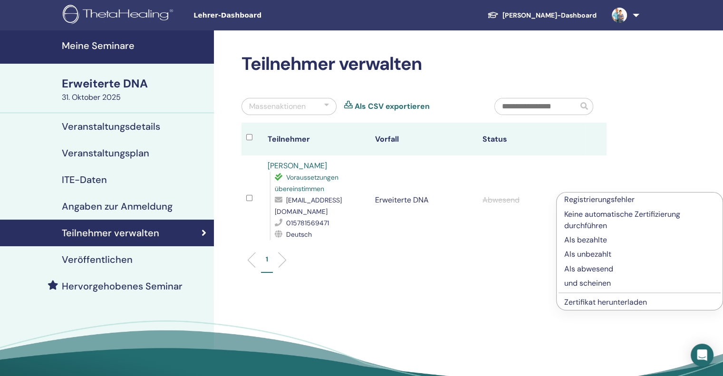
click at [588, 215] on font "Keine automatische Zertifizierung durchführen" at bounding box center [622, 219] width 116 height 21
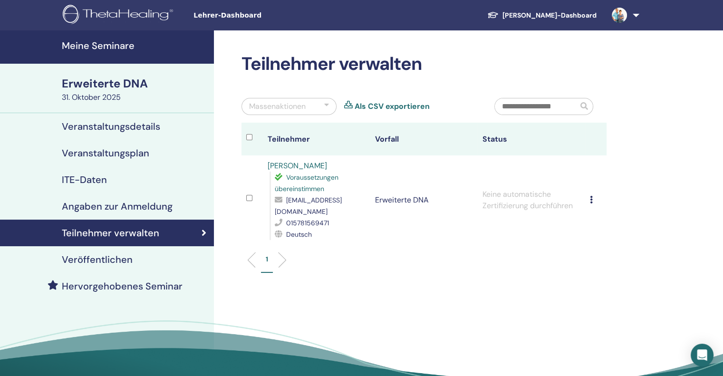
click at [88, 262] on font "Veröffentlichen" at bounding box center [97, 259] width 71 height 12
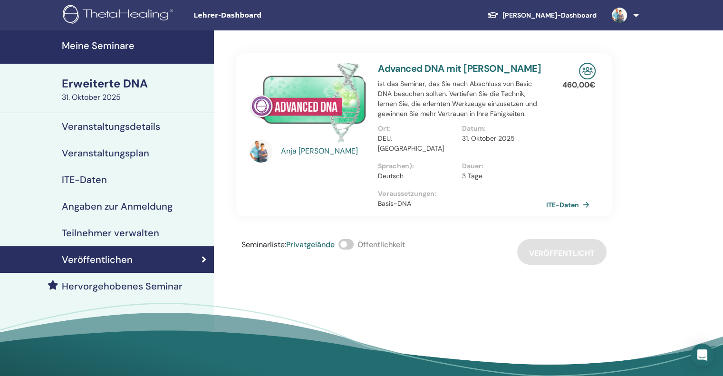
click at [92, 98] on font "31. Oktober 2025" at bounding box center [91, 97] width 59 height 10
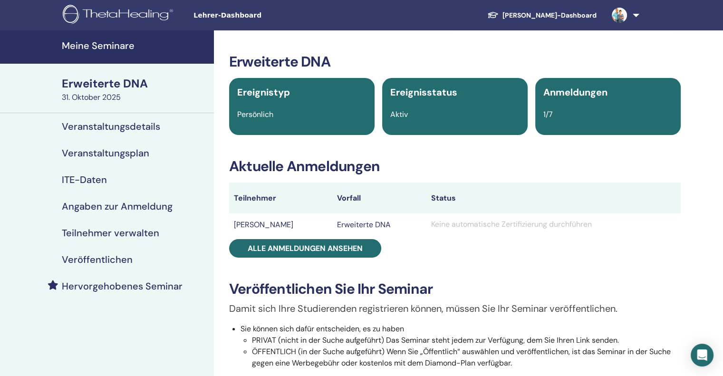
click at [73, 43] on font "Meine Seminare" at bounding box center [98, 45] width 73 height 12
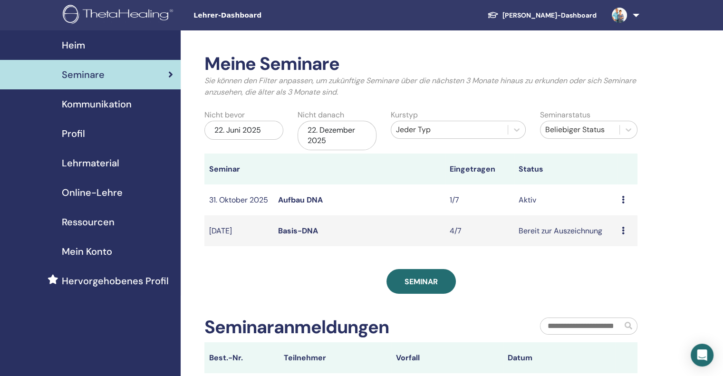
click at [319, 141] on font "22. Dezember 2025" at bounding box center [331, 135] width 48 height 20
click at [226, 199] on font "31. Oktober 2025" at bounding box center [238, 200] width 59 height 10
click at [281, 203] on font "Aufbau DNA" at bounding box center [300, 200] width 45 height 10
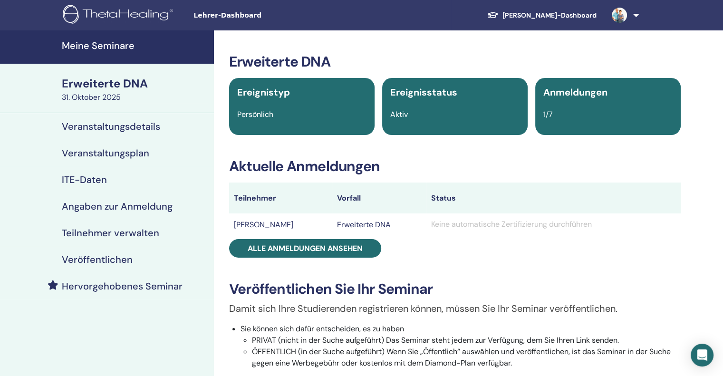
click at [256, 117] on font "Persönlich" at bounding box center [255, 114] width 36 height 10
click at [438, 126] on div "Ereignisstatus Aktiv" at bounding box center [454, 106] width 145 height 57
drag, startPoint x: 438, startPoint y: 126, endPoint x: 445, endPoint y: 122, distance: 7.7
click at [445, 122] on div "Ereignisstatus Aktiv" at bounding box center [454, 106] width 145 height 57
click at [572, 124] on div "Anmeldungen 1/7" at bounding box center [607, 106] width 145 height 57
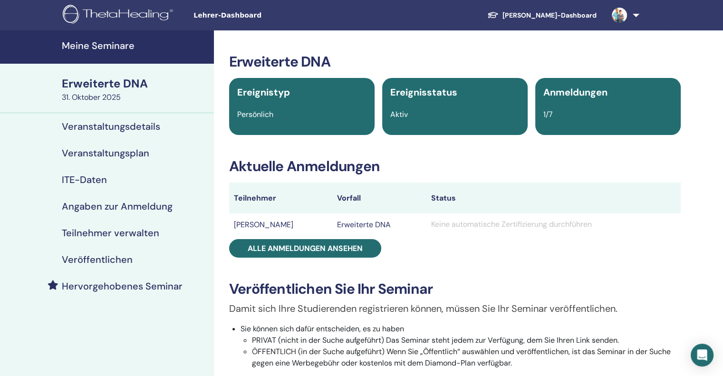
click at [123, 124] on font "Veranstaltungsdetails" at bounding box center [111, 126] width 98 height 12
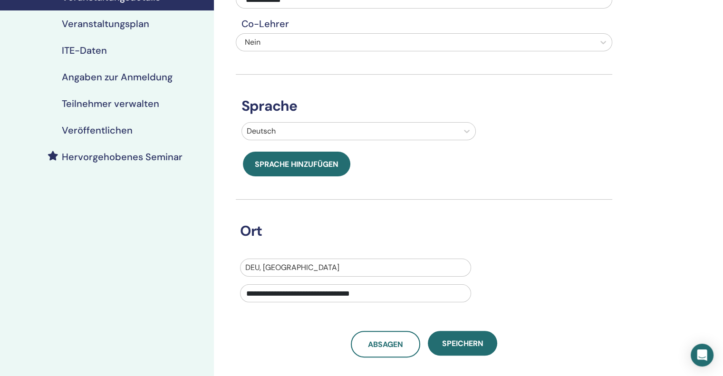
scroll to position [143, 0]
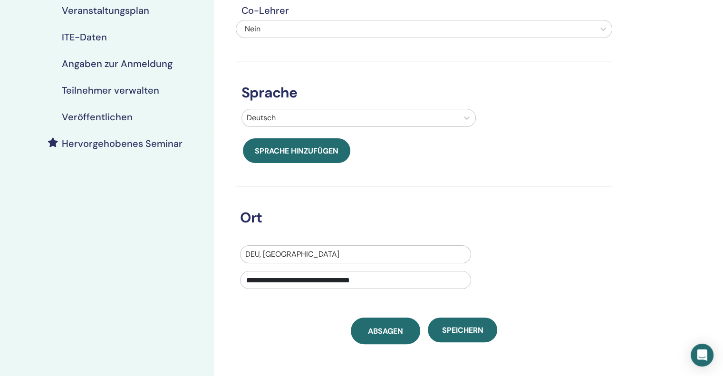
click at [380, 328] on font "Absagen" at bounding box center [385, 331] width 35 height 10
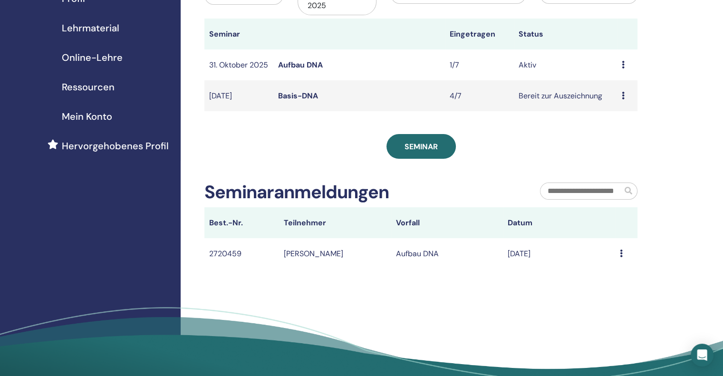
scroll to position [143, 0]
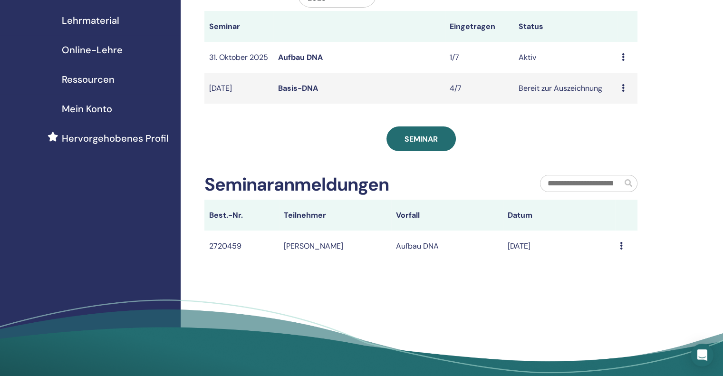
click at [620, 249] on icon at bounding box center [621, 246] width 3 height 8
drag, startPoint x: 620, startPoint y: 254, endPoint x: 415, endPoint y: 295, distance: 208.3
click at [415, 295] on div "Meine Seminare Sie können den Filter anpassen, um zukünftige Seminare über die …" at bounding box center [452, 141] width 542 height 506
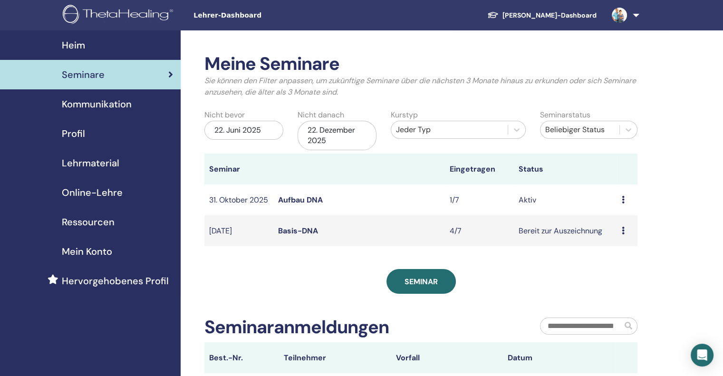
scroll to position [0, 0]
click at [706, 357] on icon "Öffnen Sie den Intercom Messenger" at bounding box center [702, 355] width 12 height 12
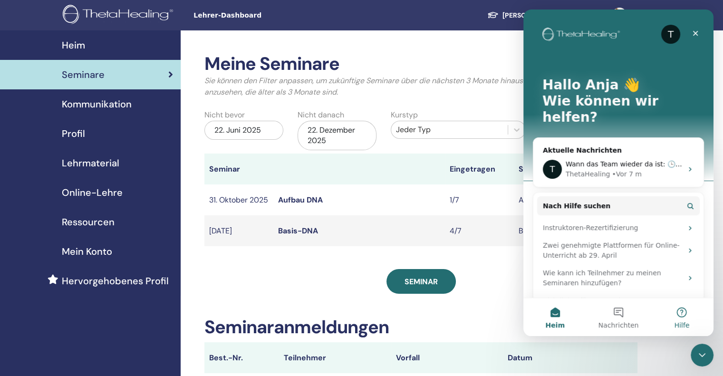
click at [681, 315] on button "Hilfe" at bounding box center [681, 317] width 63 height 38
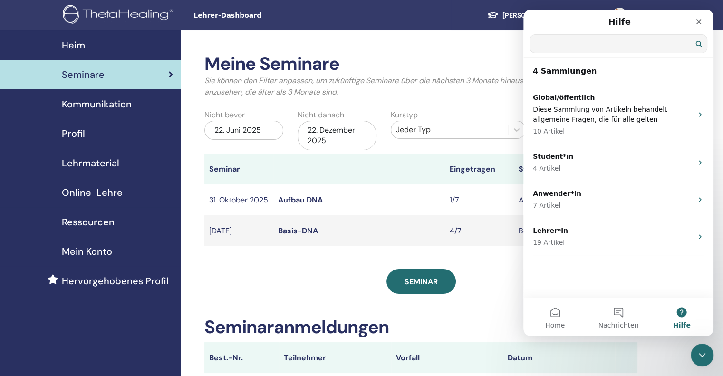
click at [563, 42] on input "Nach Hilfe suchen" at bounding box center [618, 44] width 177 height 18
type input "**********"
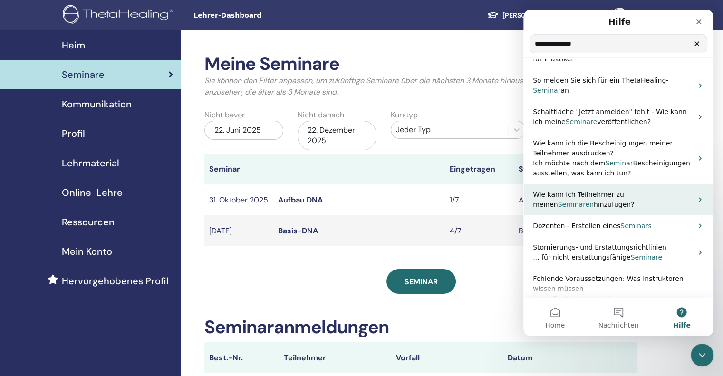
scroll to position [90, 0]
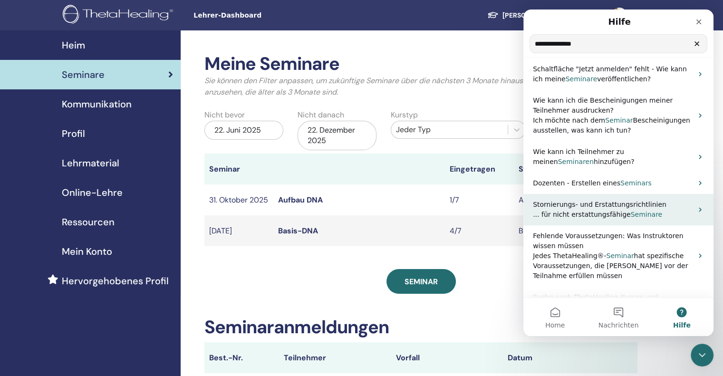
click at [593, 210] on span "... für nicht erstattungsfähige" at bounding box center [582, 214] width 98 height 8
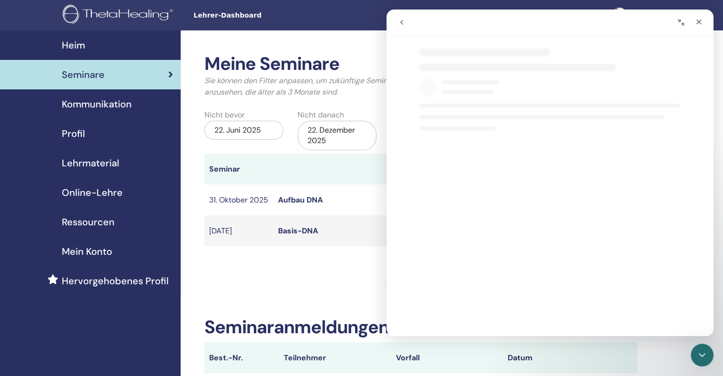
select select "**"
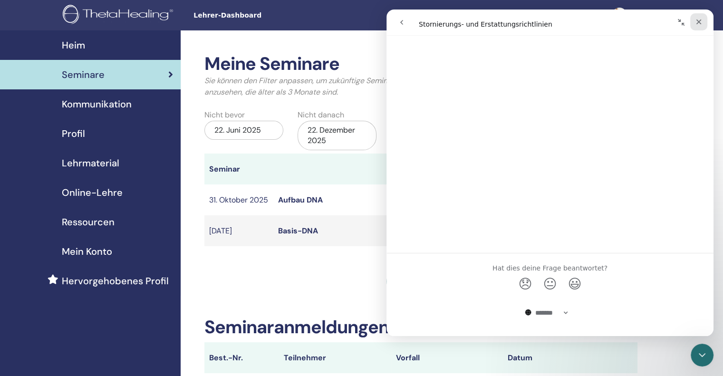
click at [697, 22] on icon "Schließen" at bounding box center [698, 21] width 5 height 5
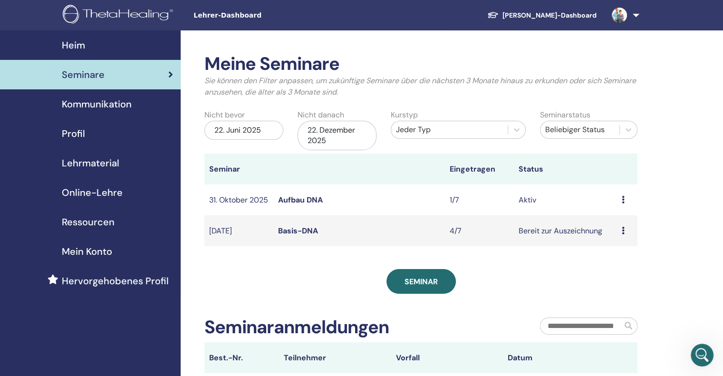
scroll to position [0, 0]
select select "**"
click at [622, 199] on icon at bounding box center [622, 200] width 3 height 8
click at [304, 199] on font "Aufbau DNA" at bounding box center [300, 200] width 45 height 10
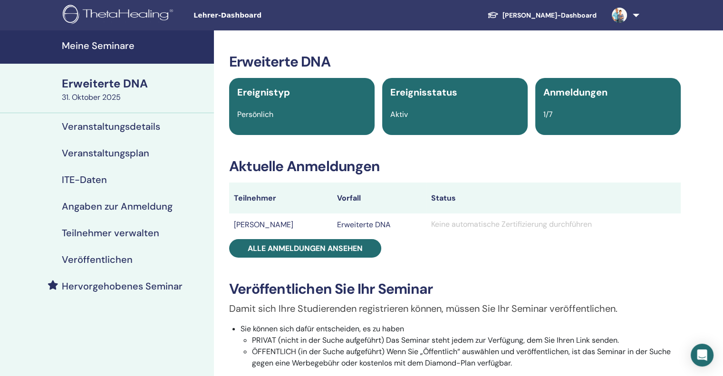
click at [411, 93] on font "Ereignisstatus" at bounding box center [423, 92] width 67 height 12
click at [607, 104] on div "Anmeldungen 1/7" at bounding box center [607, 106] width 145 height 57
click at [70, 175] on font "ITE-Daten" at bounding box center [84, 179] width 45 height 12
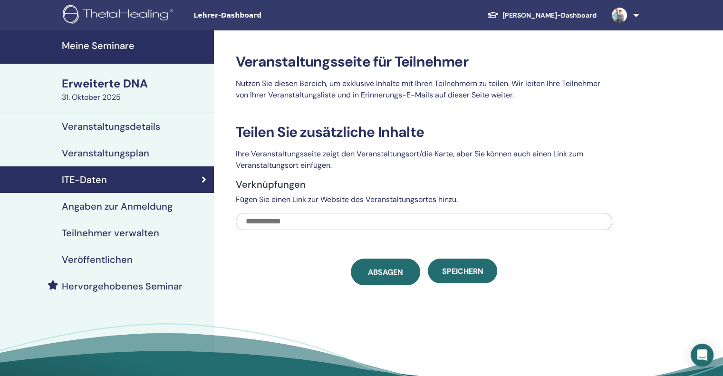
click at [378, 269] on font "Absagen" at bounding box center [385, 272] width 35 height 10
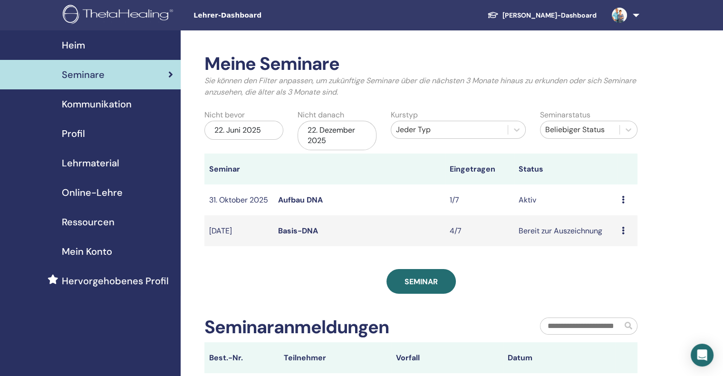
click at [78, 252] on font "Mein Konto" at bounding box center [87, 251] width 50 height 12
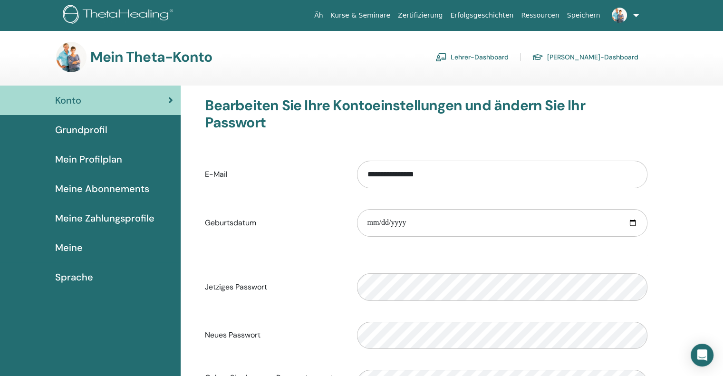
click at [76, 133] on font "Grundprofil" at bounding box center [81, 130] width 52 height 12
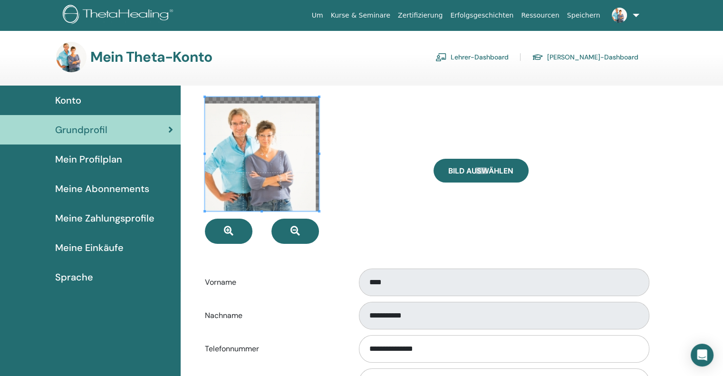
click at [507, 56] on link "Lehrer-Dashboard" at bounding box center [471, 56] width 73 height 15
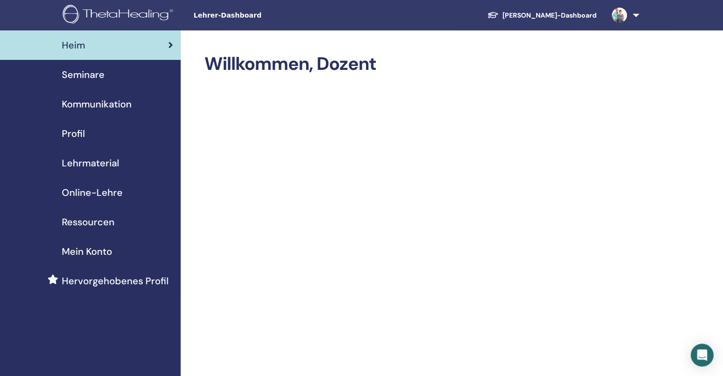
click at [72, 77] on font "Seminare" at bounding box center [83, 74] width 43 height 12
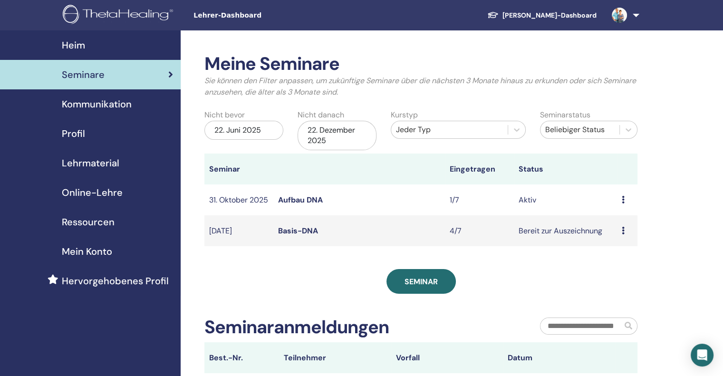
click at [623, 202] on icon at bounding box center [622, 200] width 3 height 8
click at [608, 254] on font "Absagen" at bounding box center [613, 253] width 31 height 10
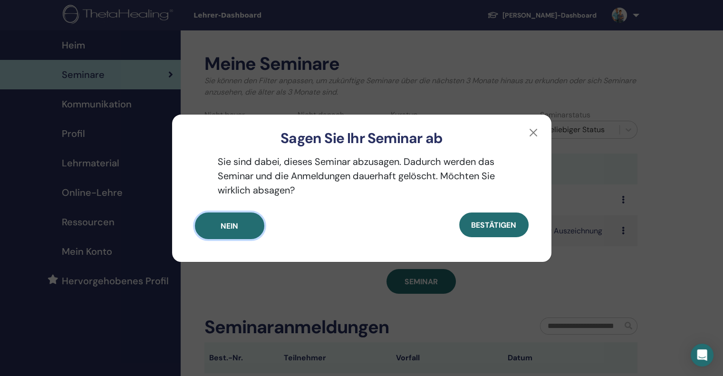
click at [243, 224] on button "Nein" at bounding box center [229, 225] width 69 height 27
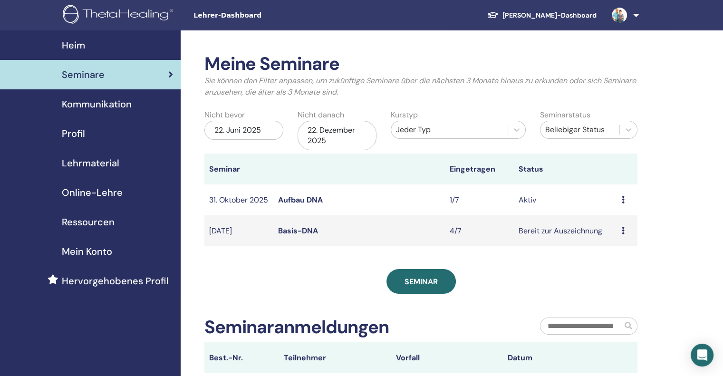
click at [621, 200] on icon at bounding box center [622, 200] width 3 height 8
click at [618, 252] on font "Absagen" at bounding box center [612, 250] width 31 height 10
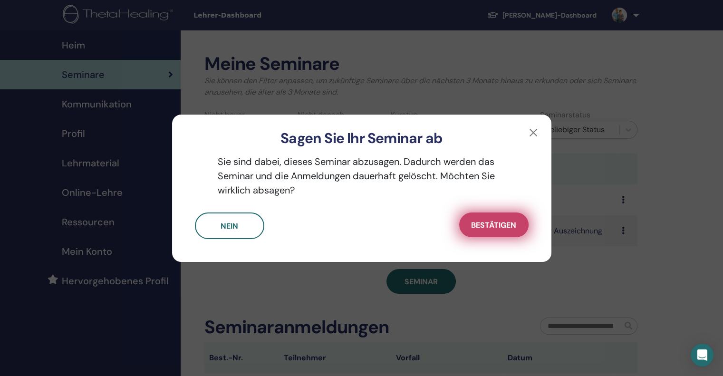
click at [492, 222] on font "Bestätigen" at bounding box center [493, 225] width 45 height 10
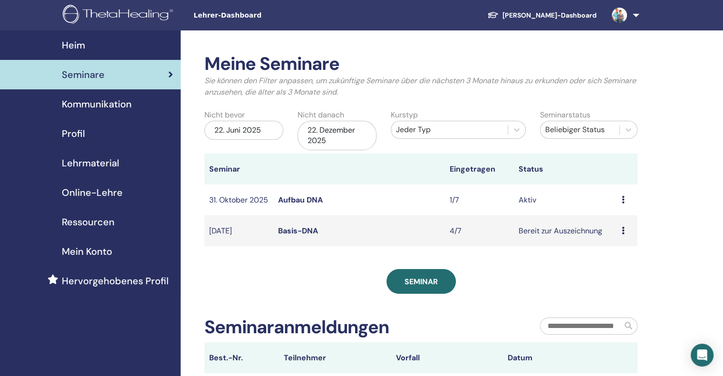
click at [636, 12] on link at bounding box center [623, 15] width 39 height 30
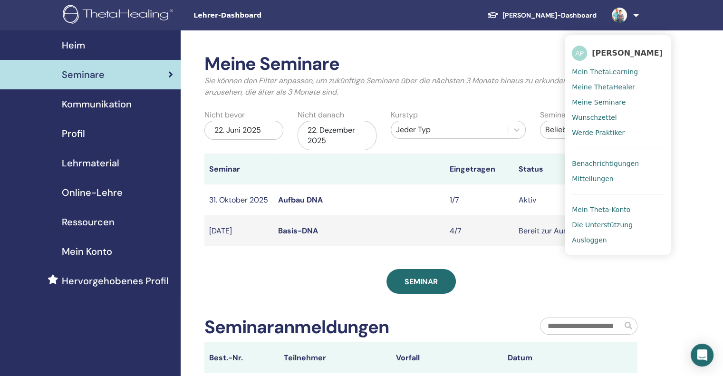
click at [591, 241] on font "Ausloggen" at bounding box center [589, 240] width 35 height 8
